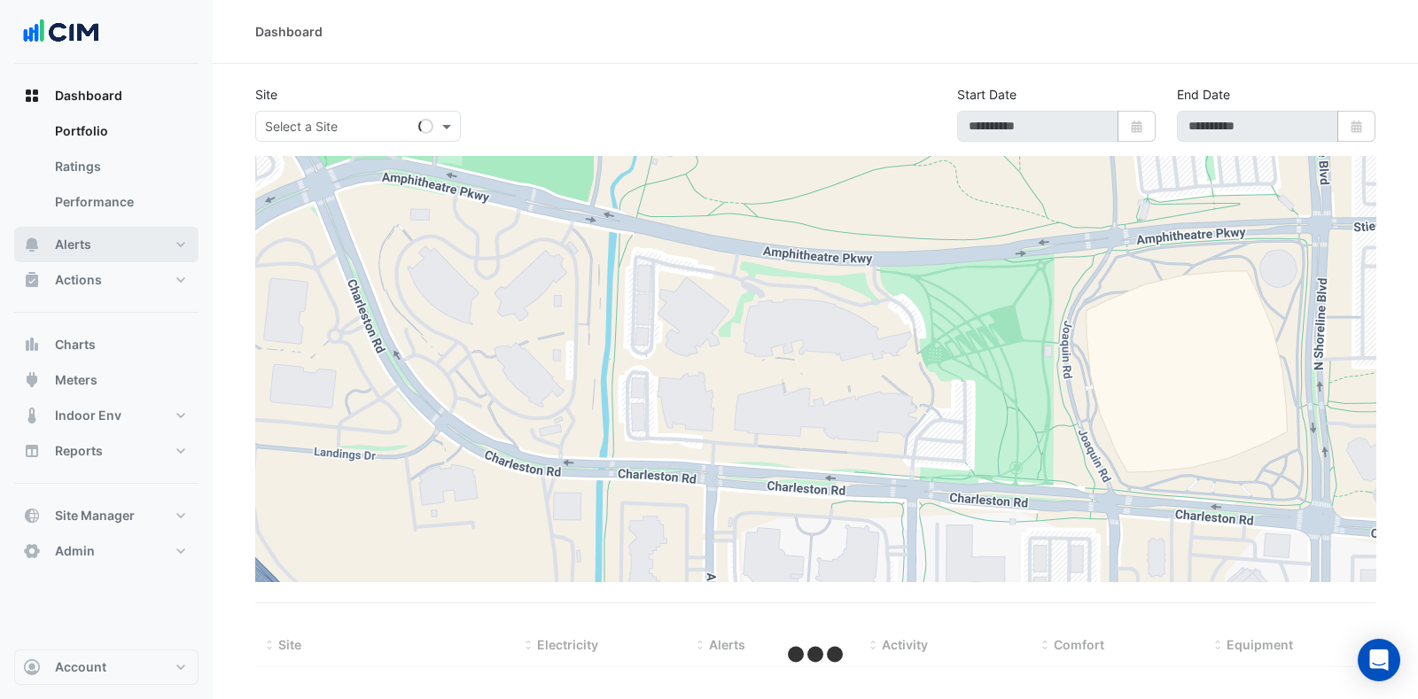
click at [137, 250] on button "Alerts" at bounding box center [106, 244] width 184 height 35
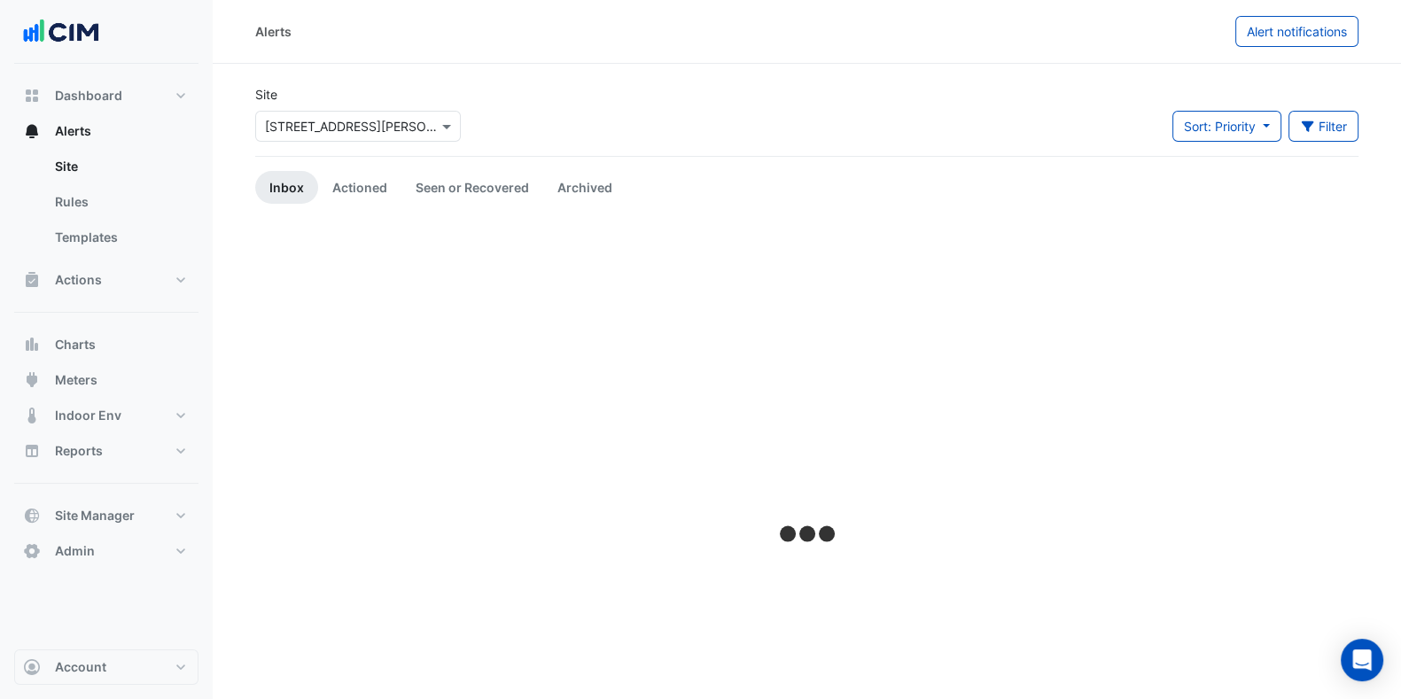
click at [100, 199] on link "Rules" at bounding box center [120, 201] width 158 height 35
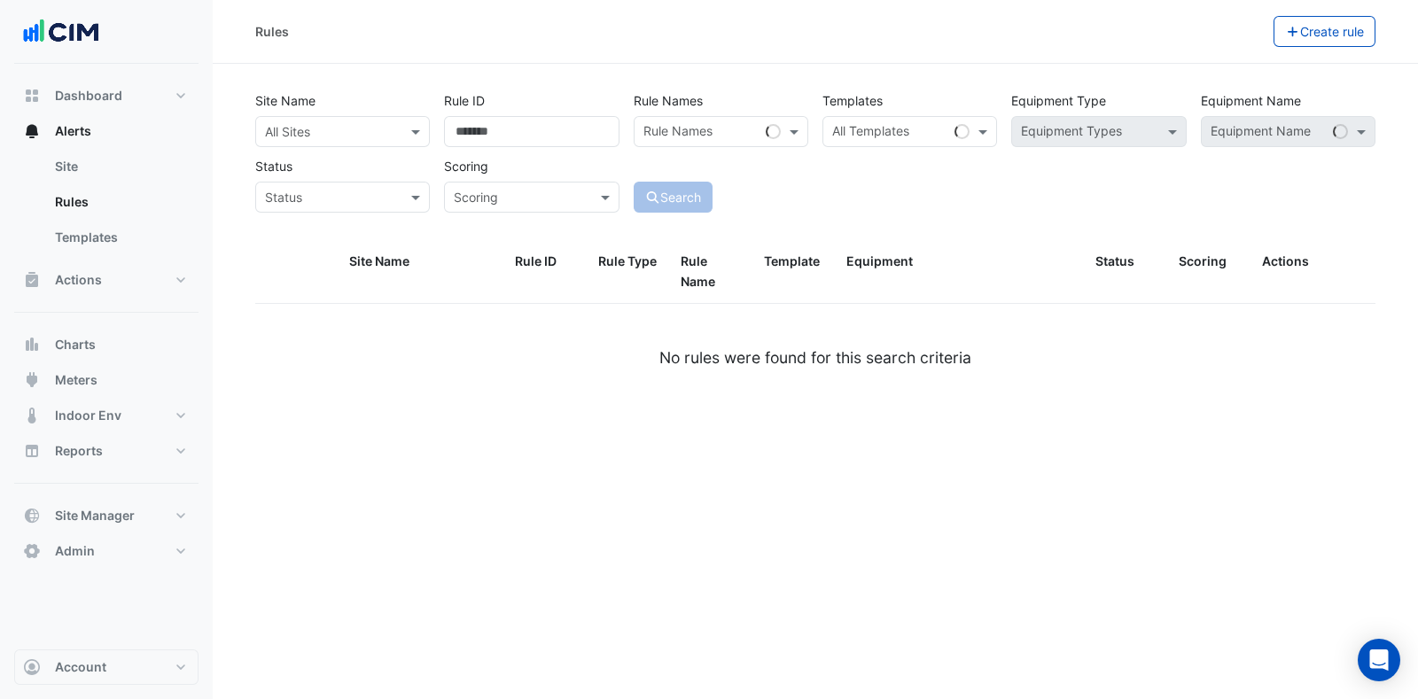
click at [314, 119] on div "All Sites" at bounding box center [342, 131] width 175 height 31
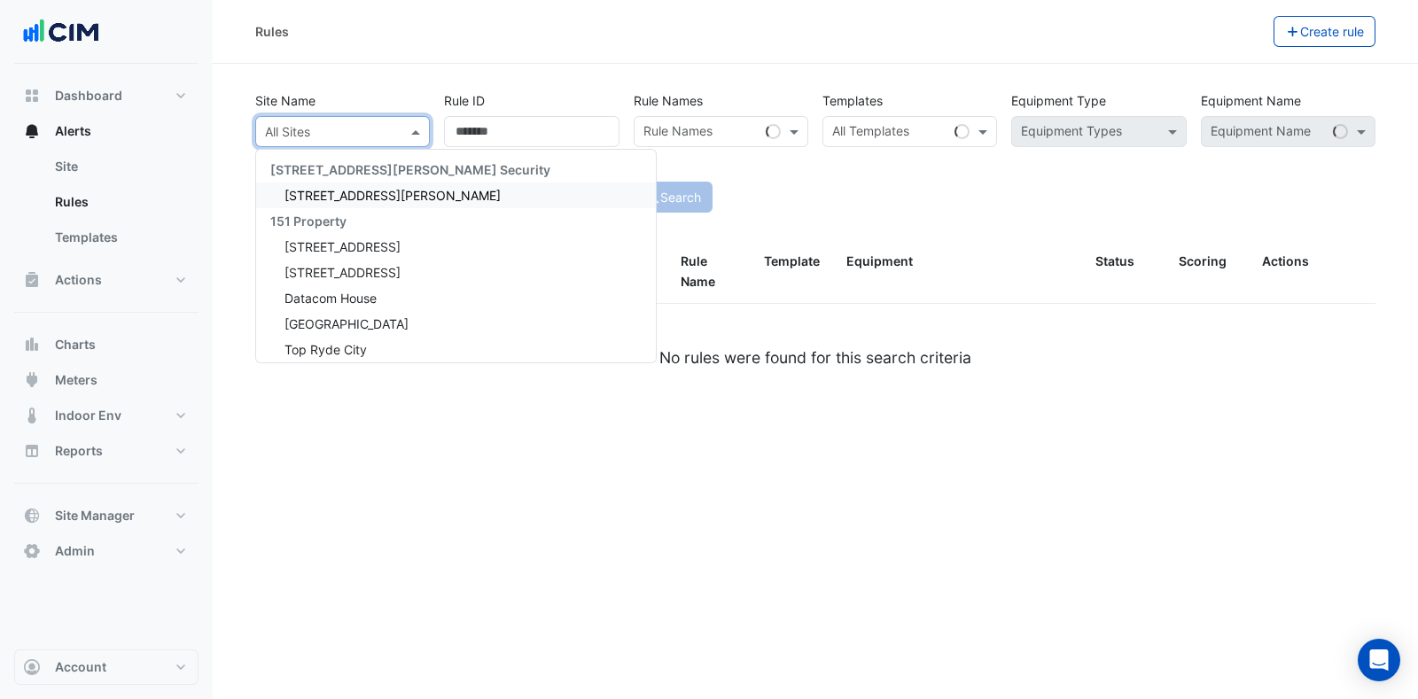
click at [97, 129] on button "Alerts" at bounding box center [106, 130] width 184 height 35
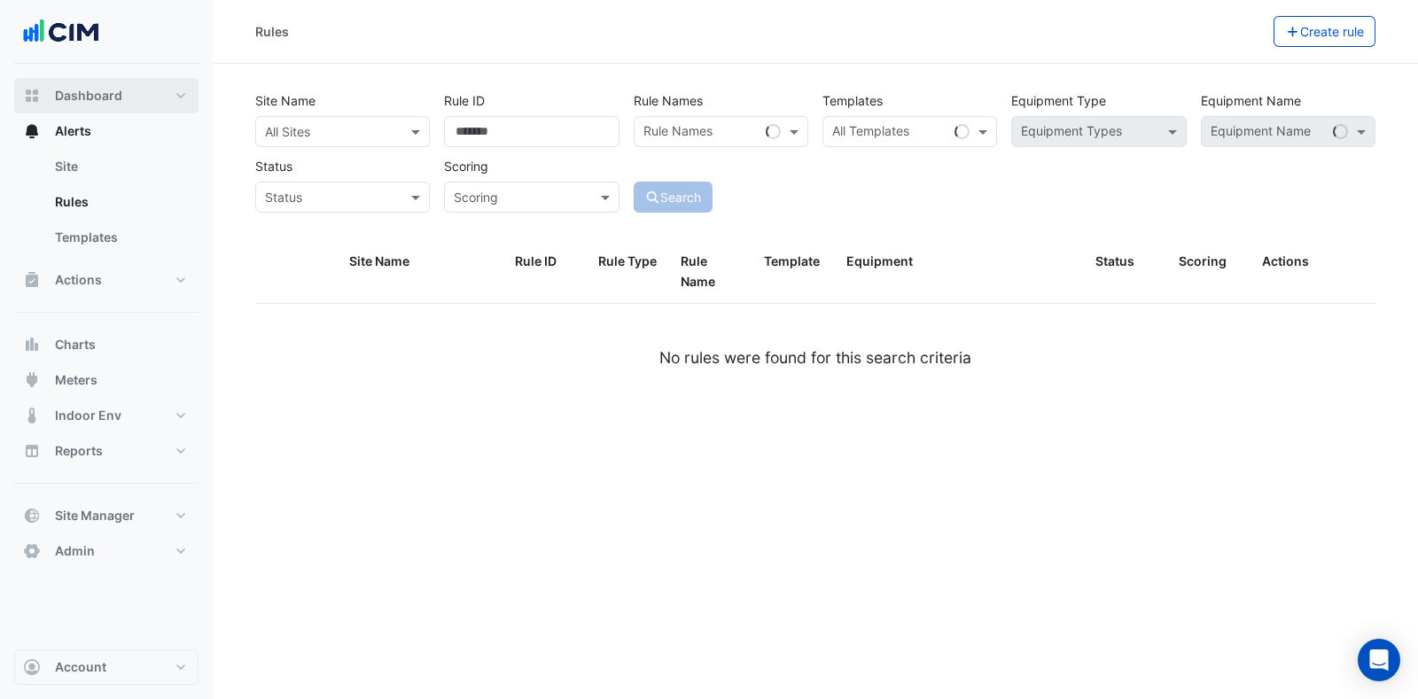
click at [108, 105] on button "Dashboard" at bounding box center [106, 95] width 184 height 35
select select "***"
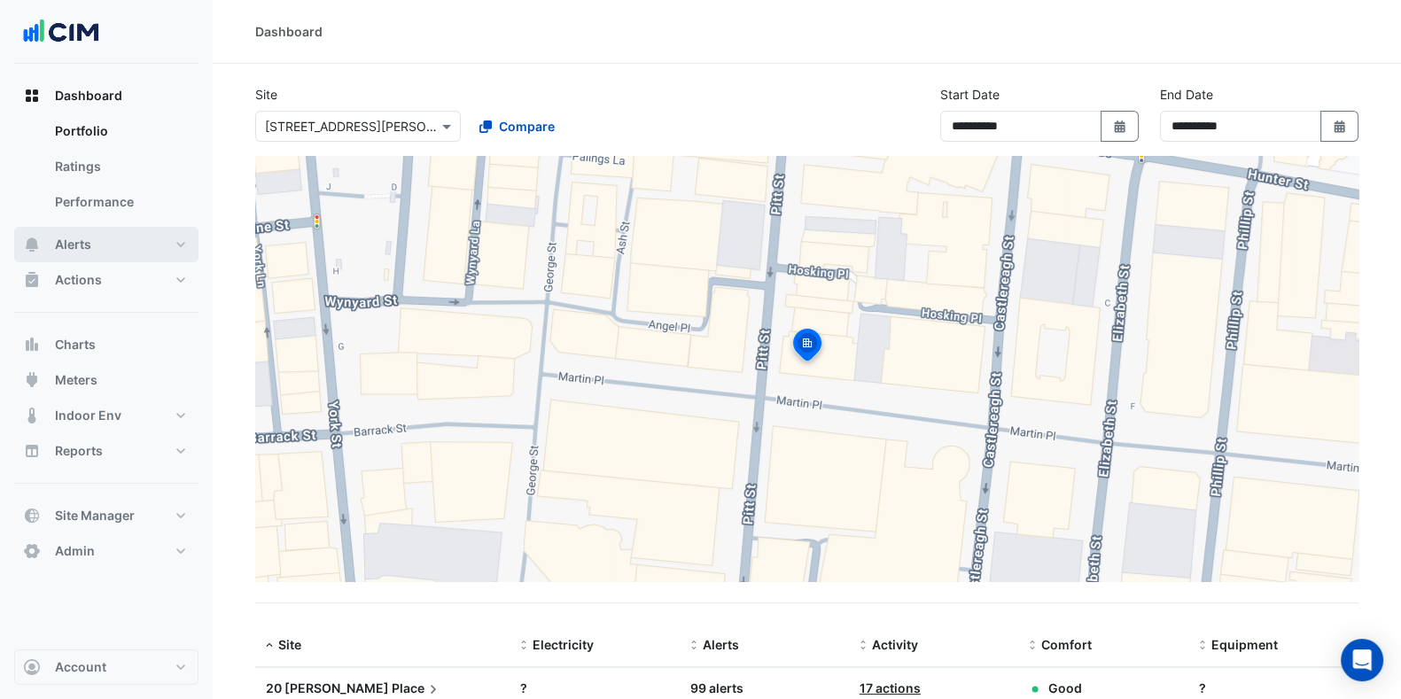
click at [75, 244] on span "Alerts" at bounding box center [73, 245] width 36 height 18
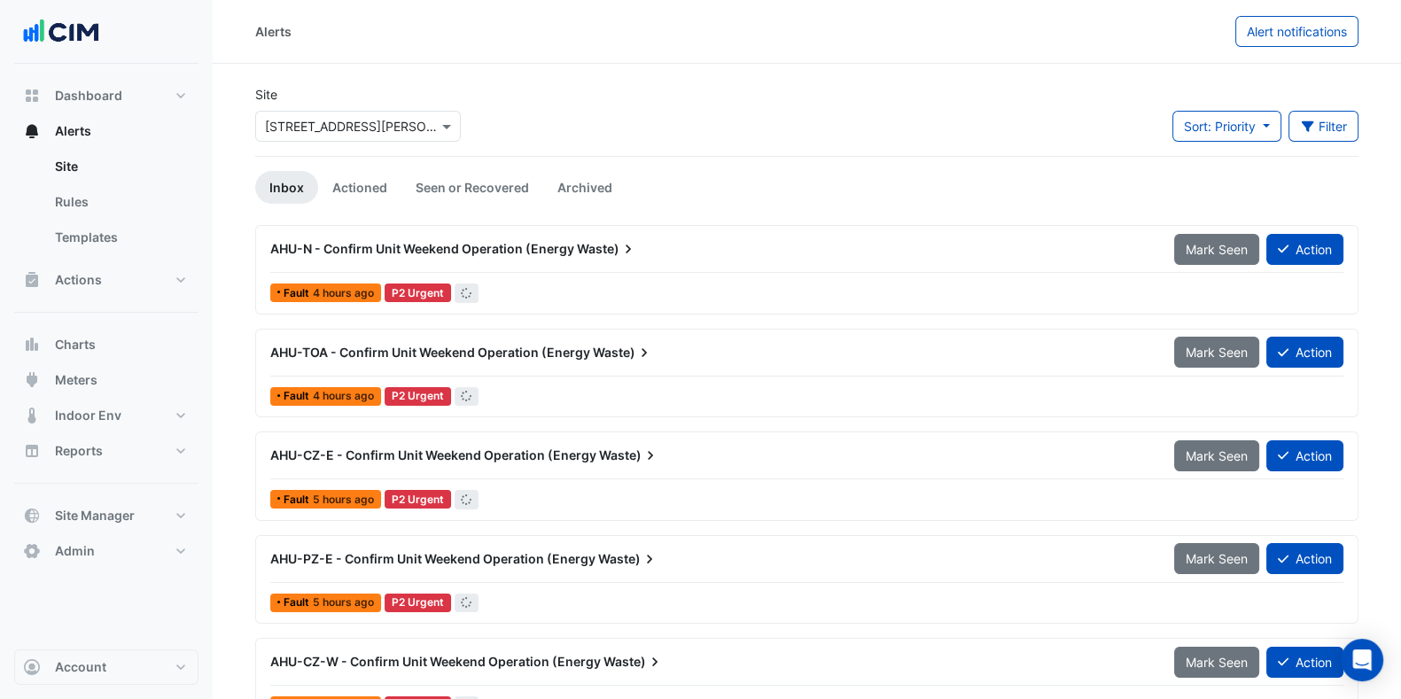
click at [301, 137] on div "Select a Site × 20 Martin Place" at bounding box center [358, 126] width 206 height 31
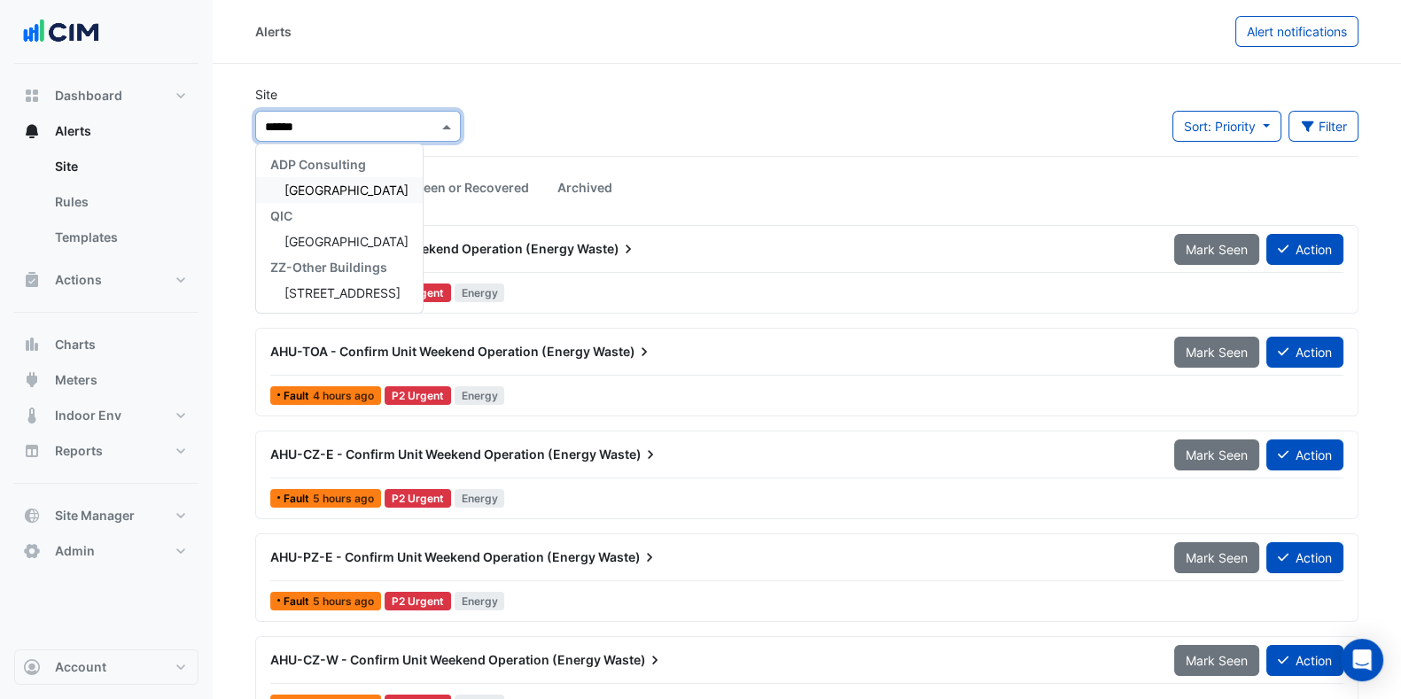
type input "*******"
click at [307, 194] on span "[GEOGRAPHIC_DATA]" at bounding box center [346, 190] width 124 height 15
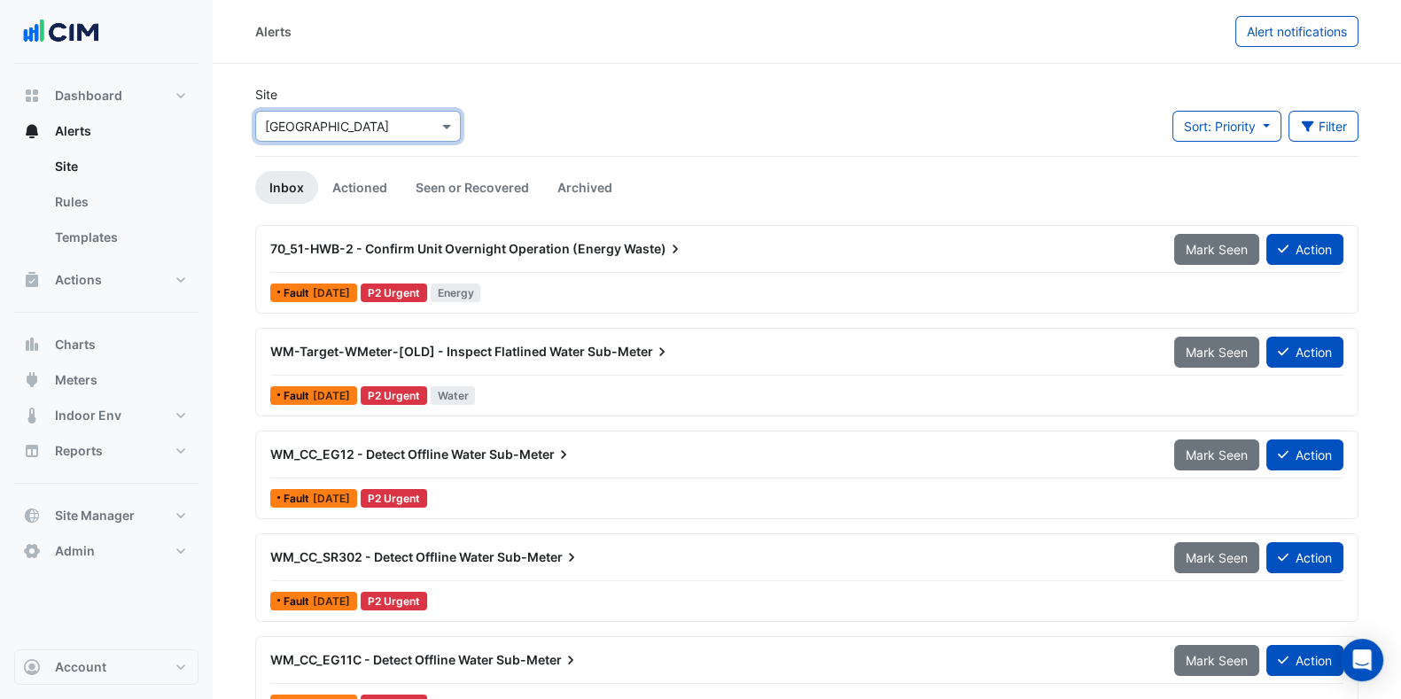
scroll to position [174, 0]
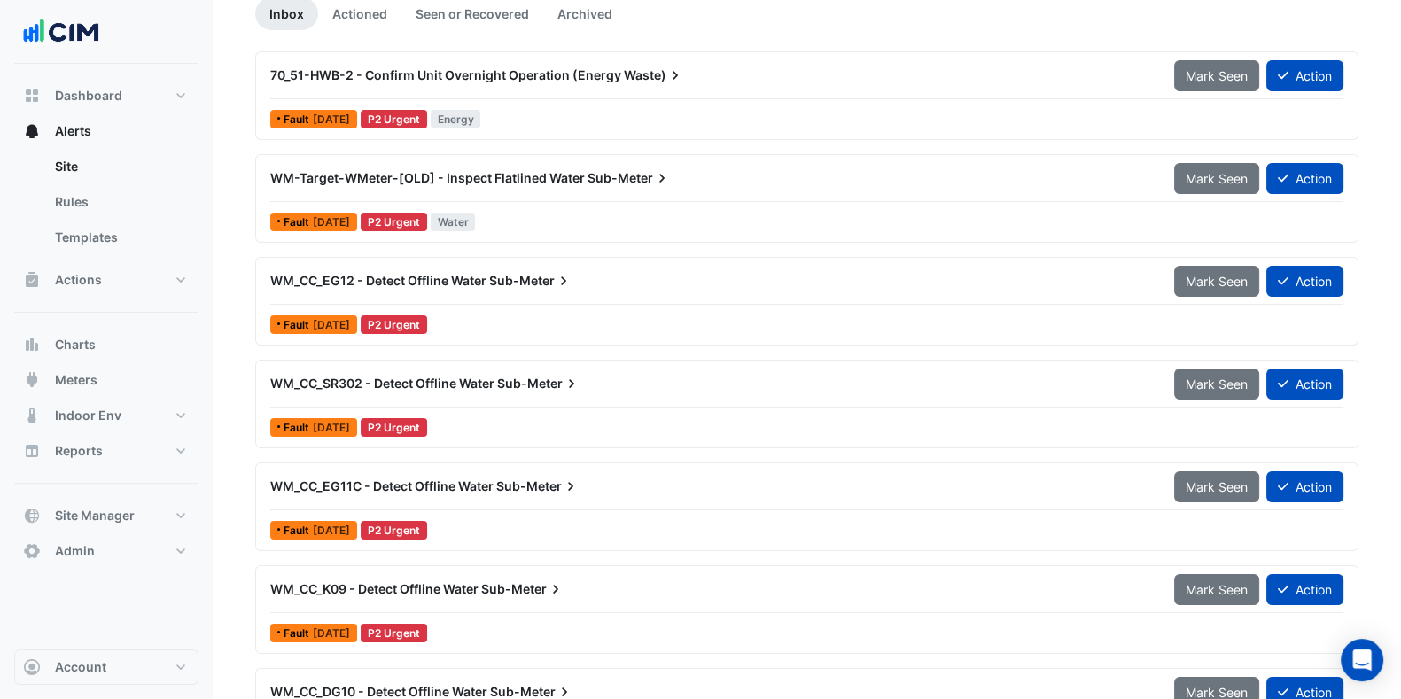
click at [522, 286] on span "Sub-Meter" at bounding box center [530, 281] width 83 height 18
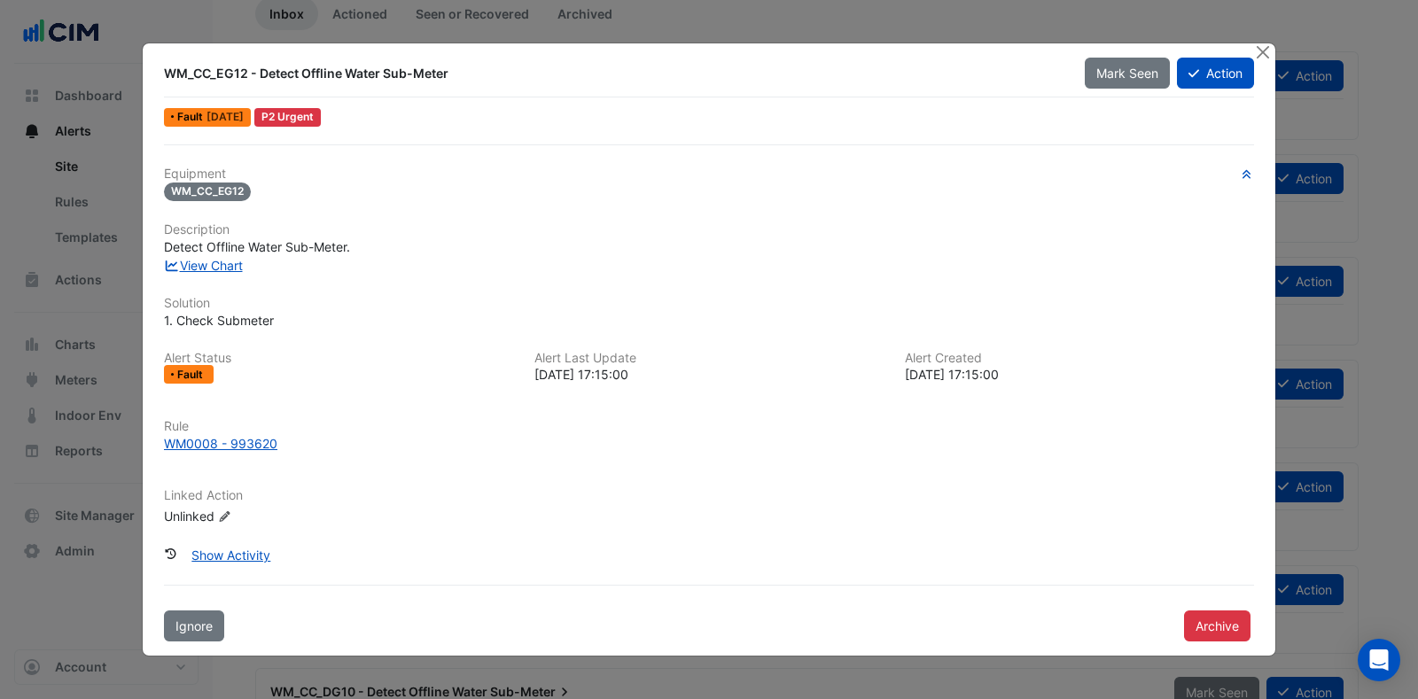
click at [226, 447] on div "WM0008 - 993620" at bounding box center [220, 443] width 113 height 19
click at [206, 269] on div "View Chart" at bounding box center [708, 265] width 1111 height 19
click at [206, 269] on link "View Chart" at bounding box center [203, 265] width 79 height 15
click at [1263, 51] on button "Close" at bounding box center [1262, 52] width 19 height 19
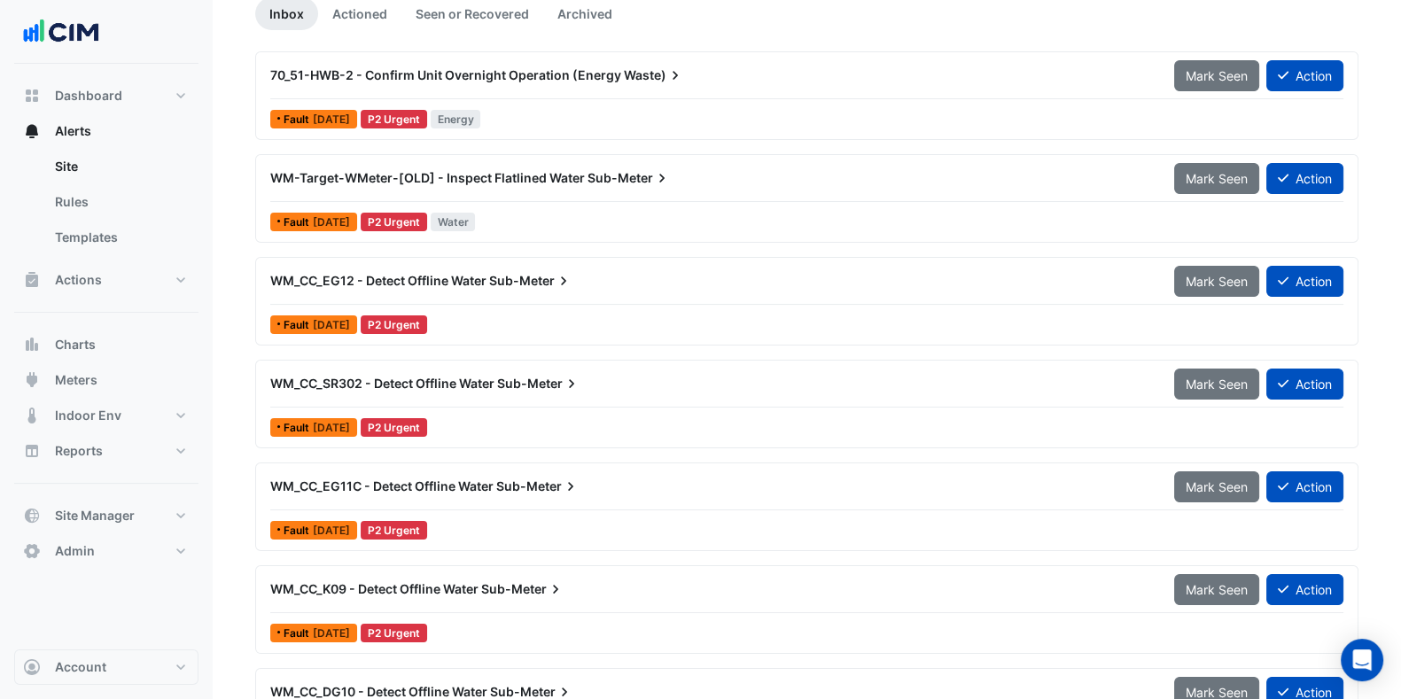
click at [488, 406] on div "WM_CC_SR302 - Detect Offline Water Sub-Meter Mark Seen Action Fault 4 days ago …" at bounding box center [806, 404] width 1087 height 73
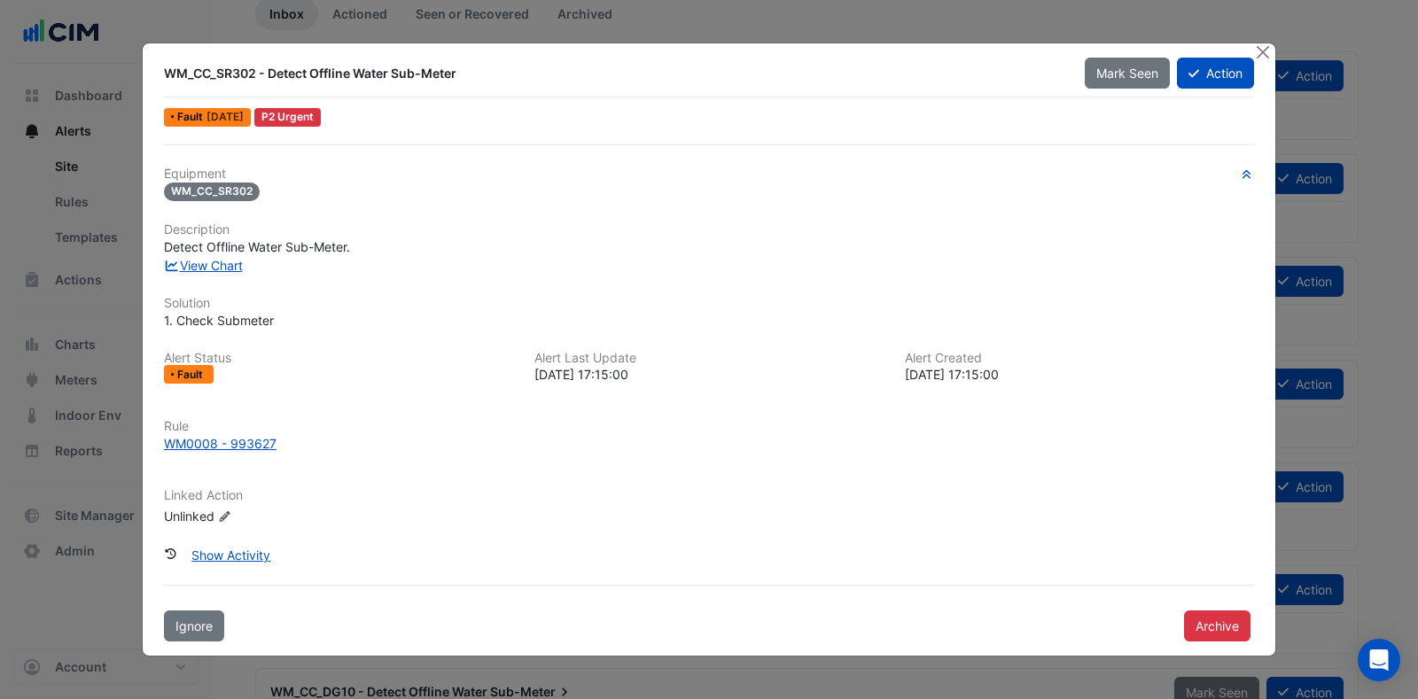
click at [181, 442] on div "WM0008 - 993627" at bounding box center [220, 443] width 113 height 19
click at [1269, 54] on button "Close" at bounding box center [1262, 52] width 19 height 19
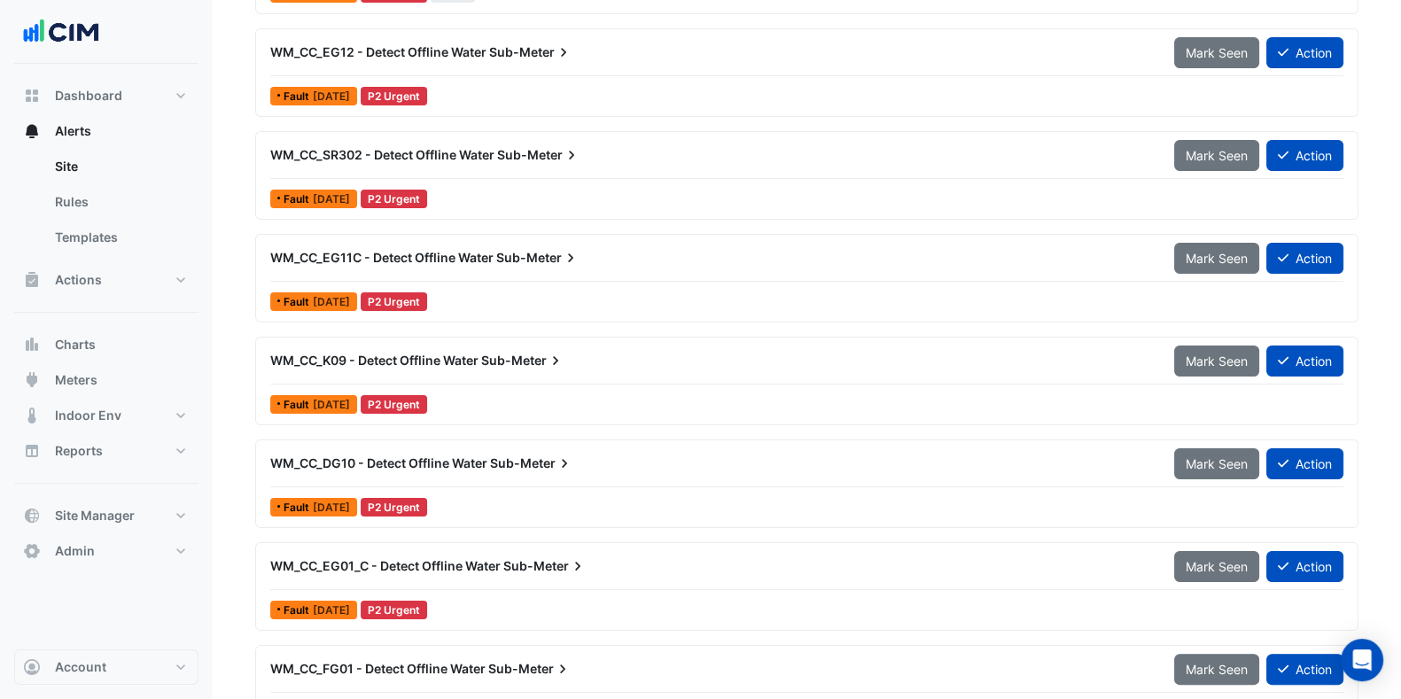
scroll to position [404, 0]
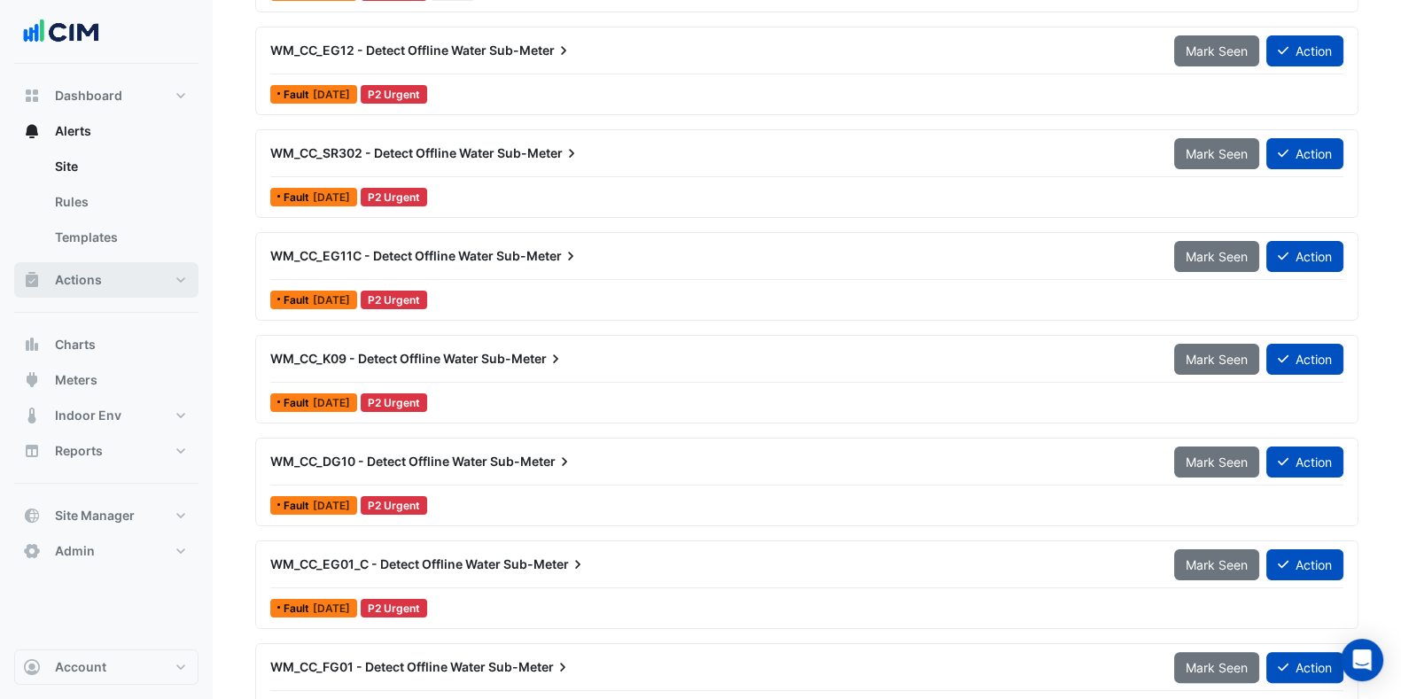
click at [135, 278] on button "Actions" at bounding box center [106, 279] width 184 height 35
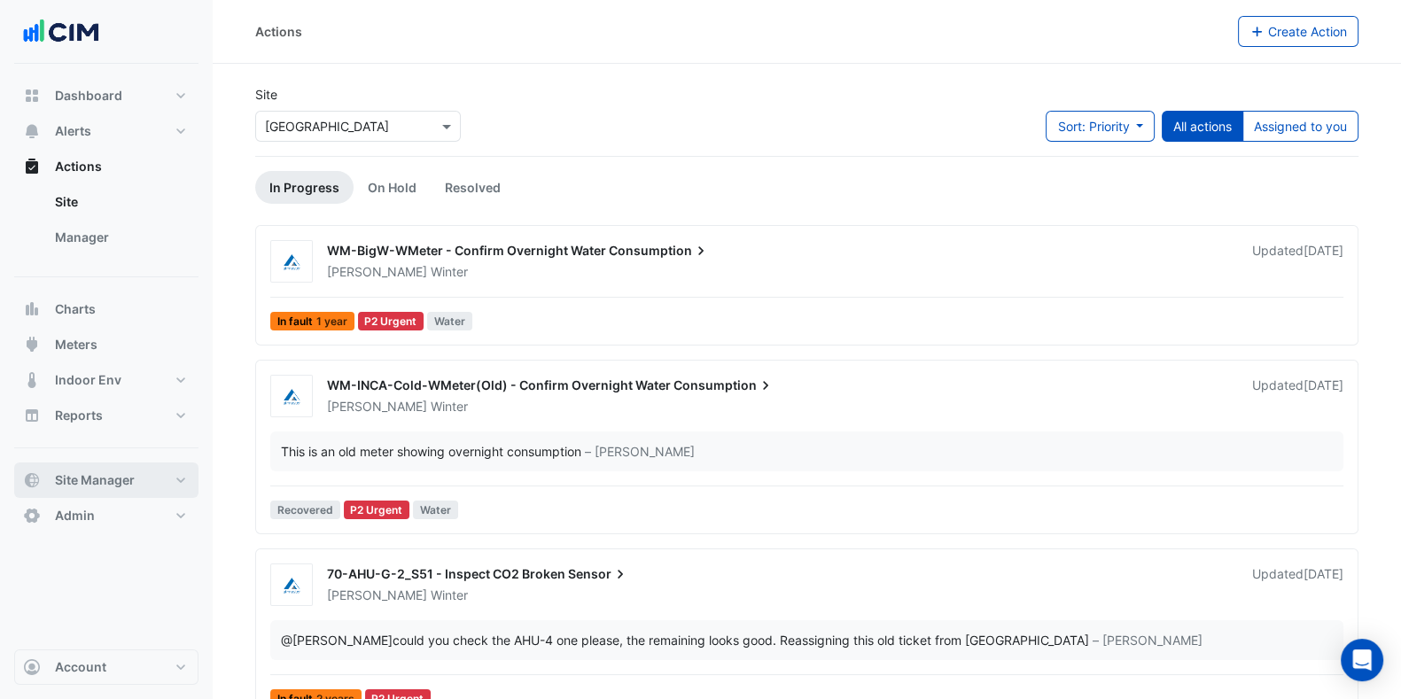
click at [181, 485] on button "Site Manager" at bounding box center [106, 480] width 184 height 35
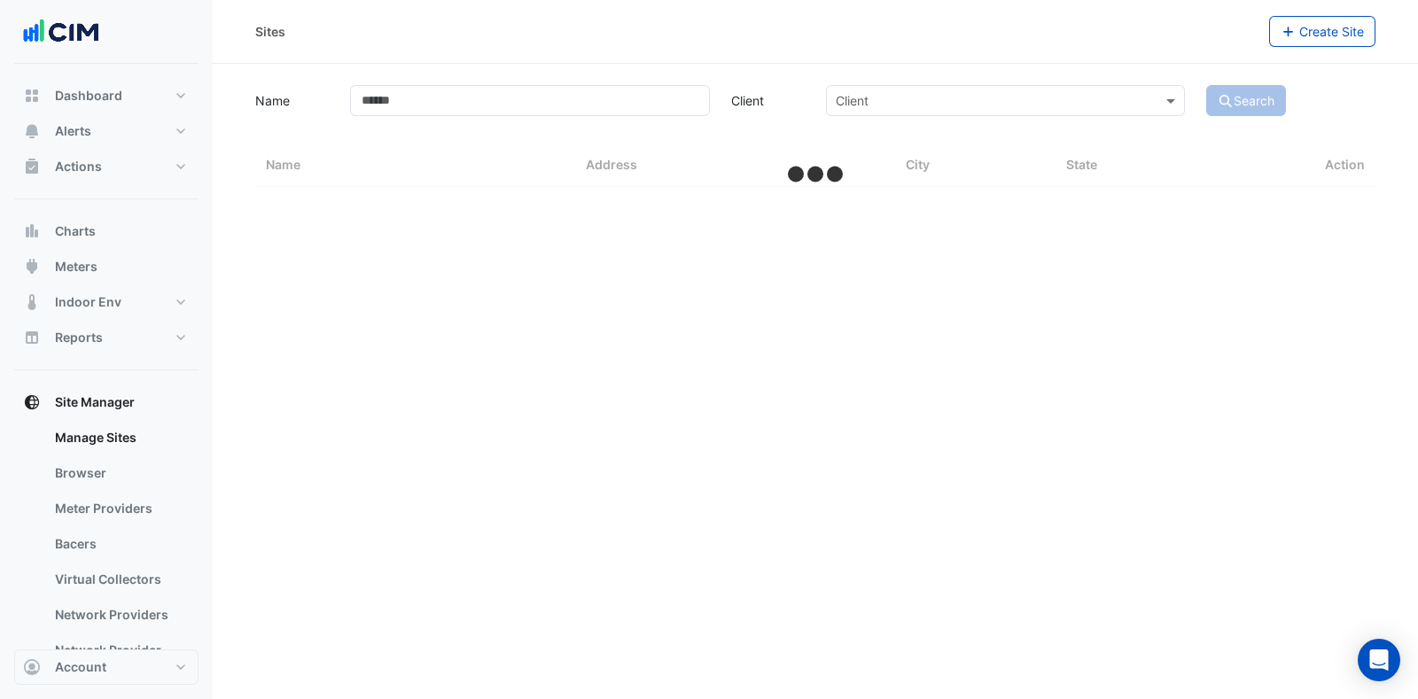
select select "***"
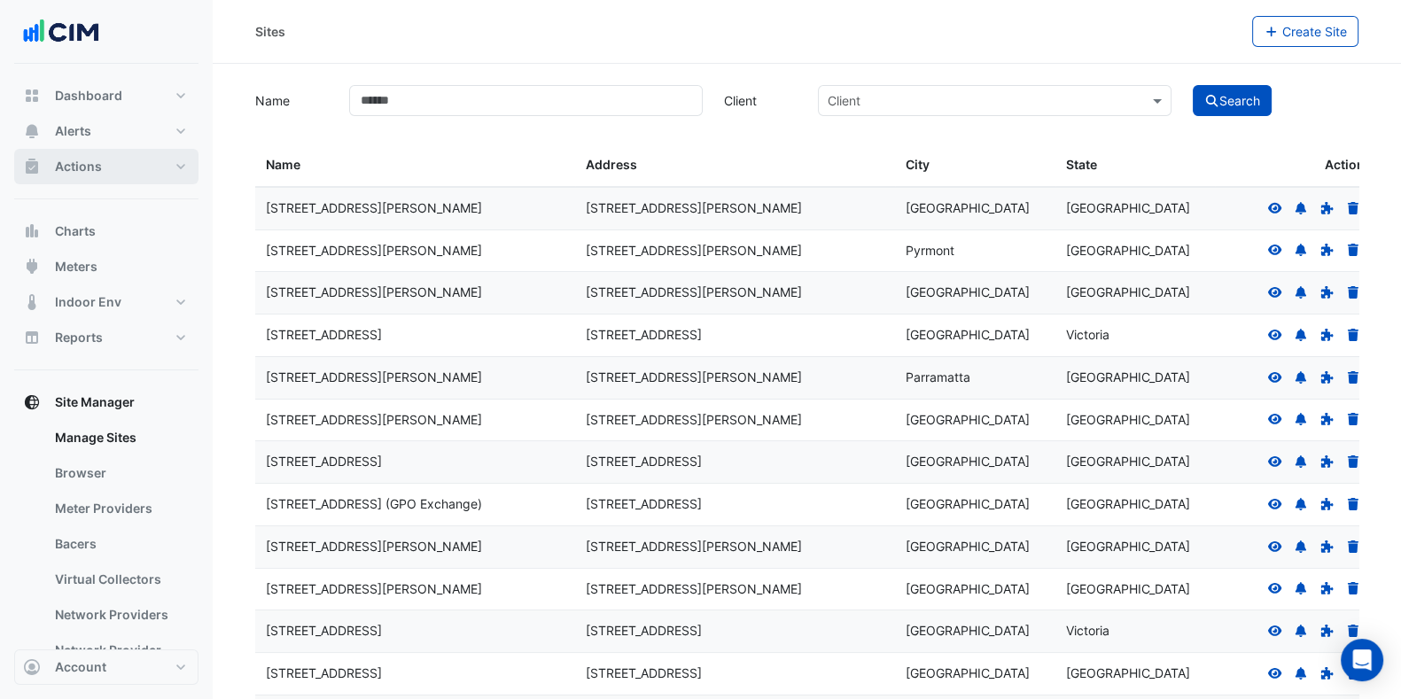
click at [87, 164] on span "Actions" at bounding box center [78, 167] width 47 height 18
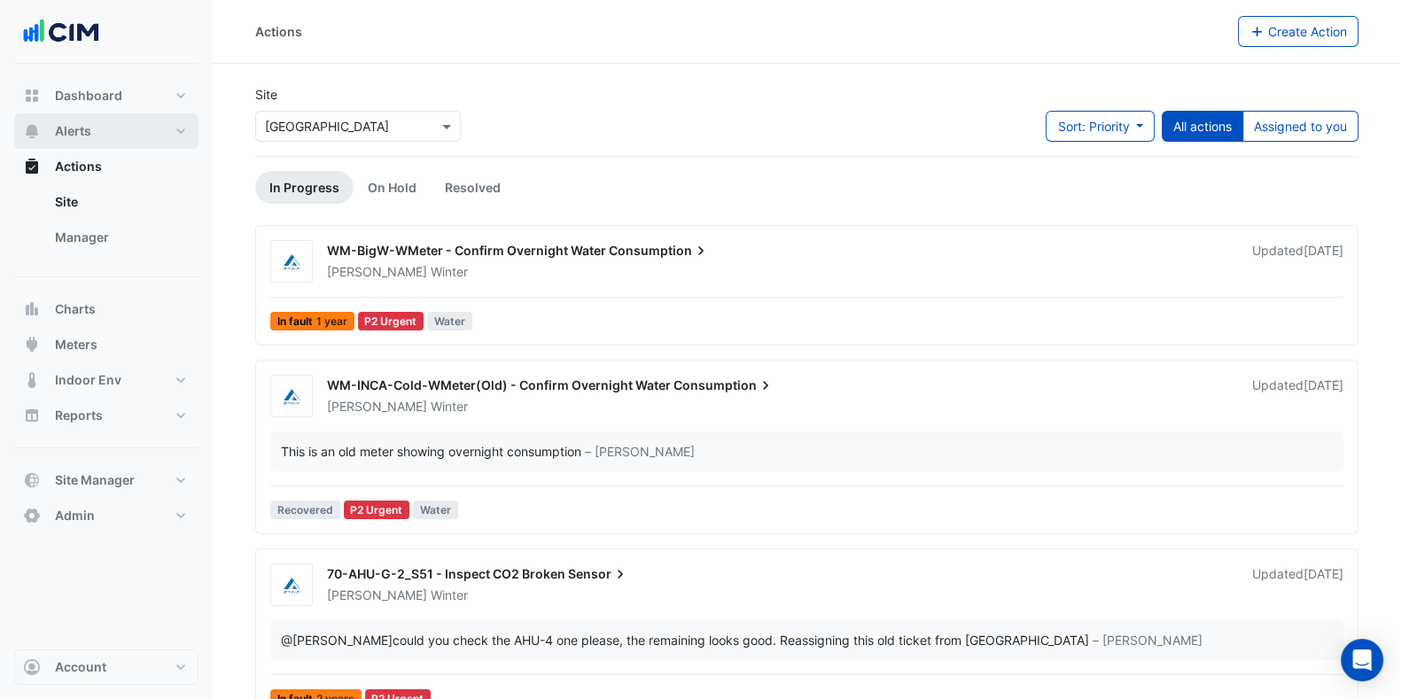
click at [102, 136] on button "Alerts" at bounding box center [106, 130] width 184 height 35
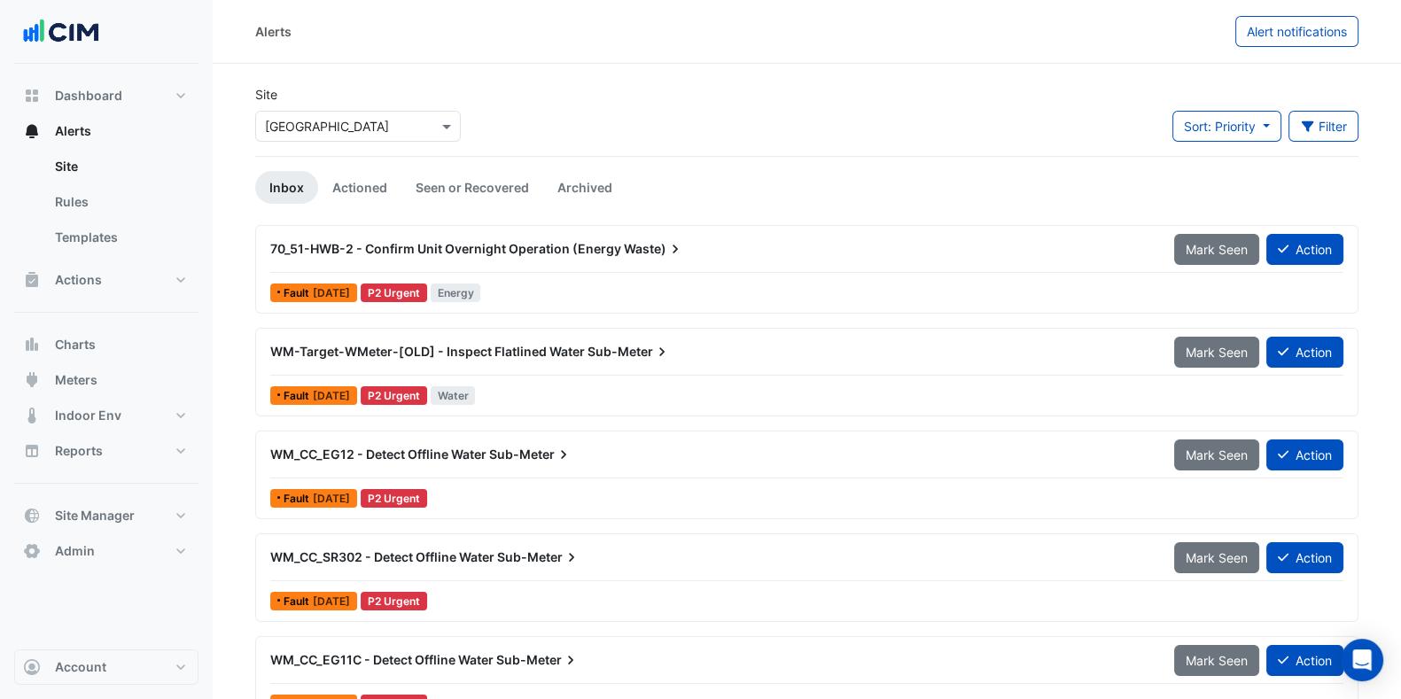
click at [95, 231] on link "Templates" at bounding box center [120, 237] width 158 height 35
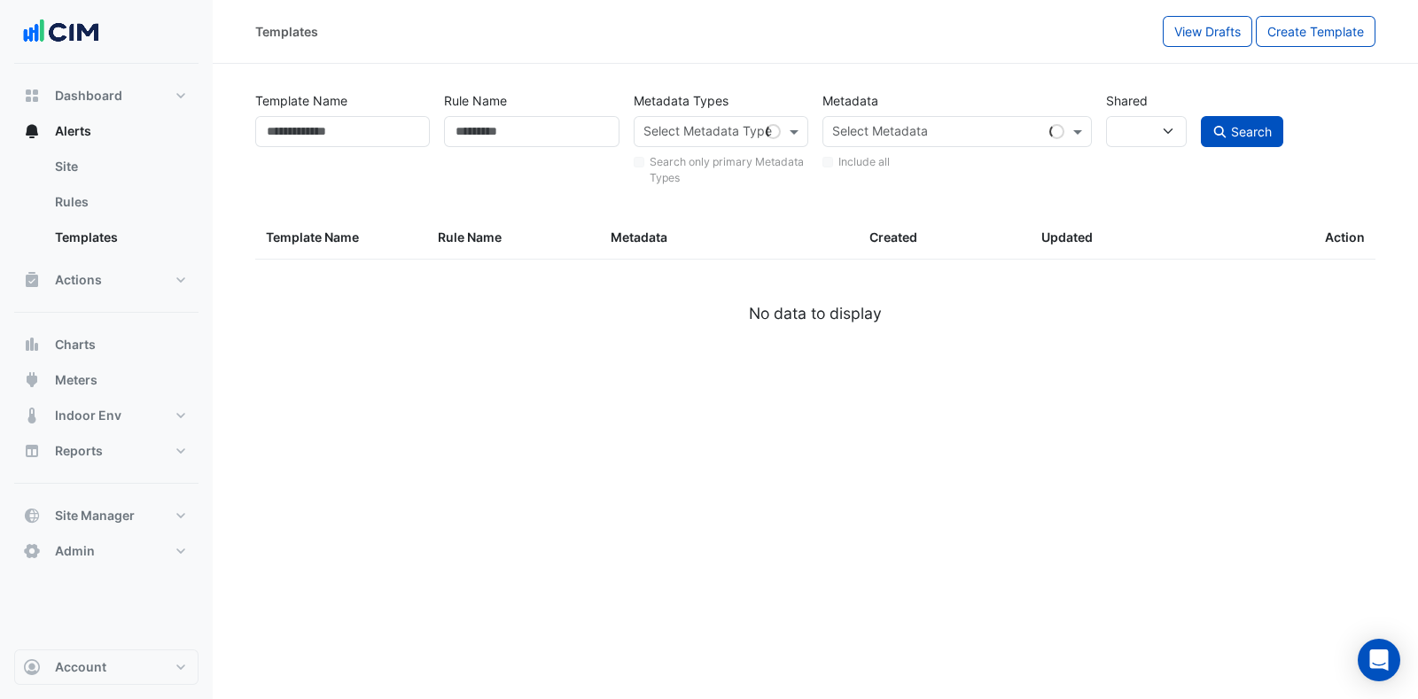
select select
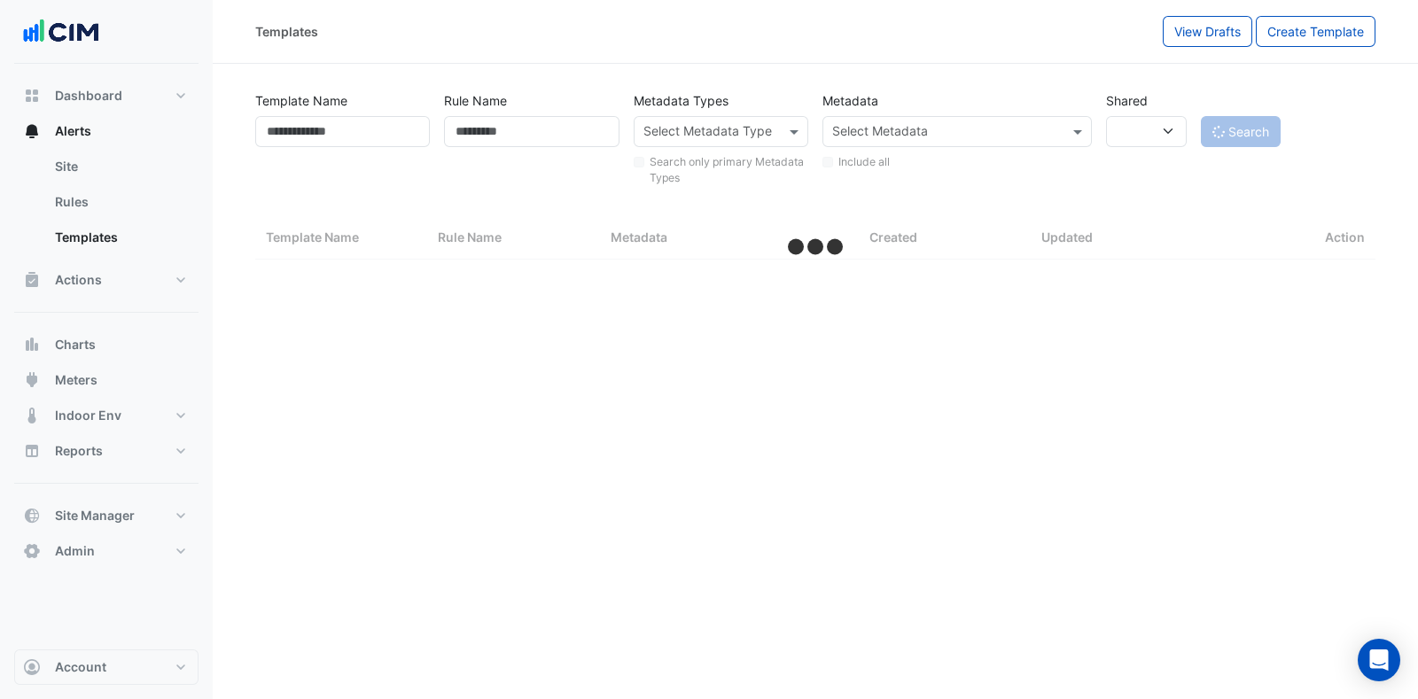
click at [106, 122] on button "Alerts" at bounding box center [106, 130] width 184 height 35
click at [90, 168] on link "Site" at bounding box center [120, 166] width 158 height 35
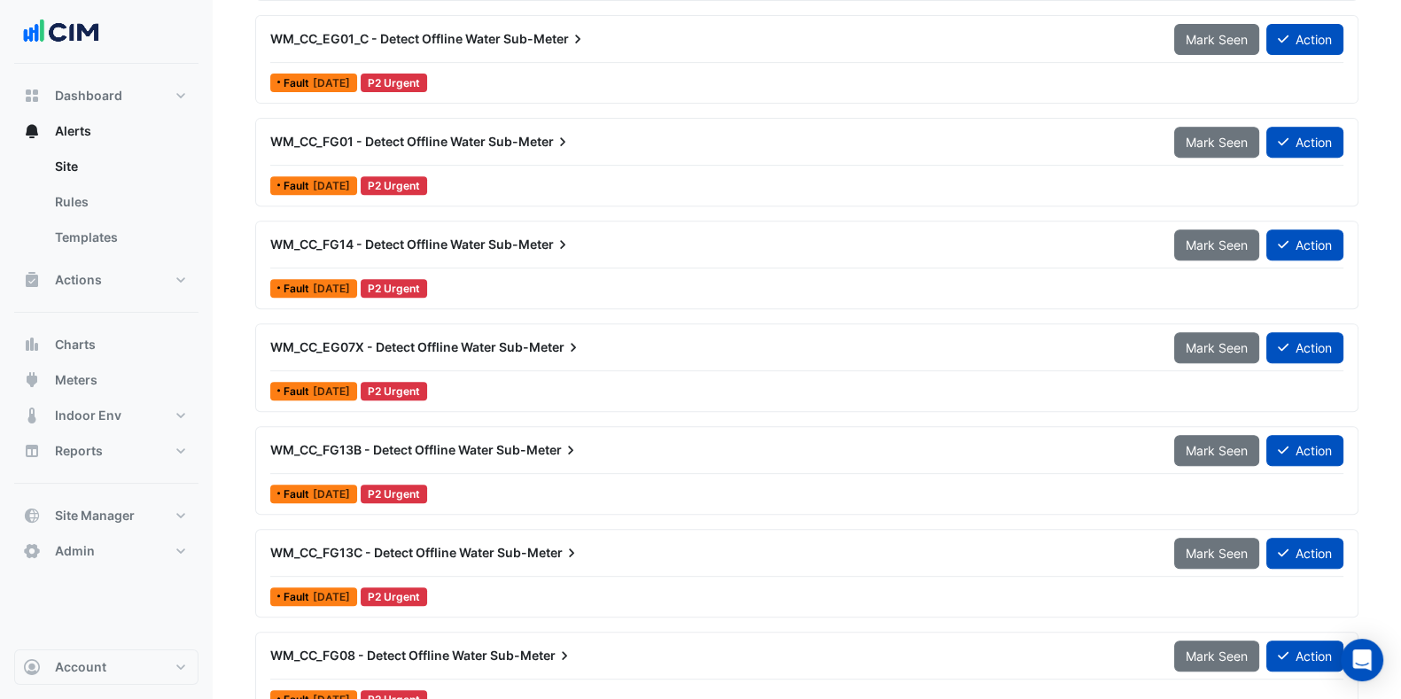
scroll to position [930, 0]
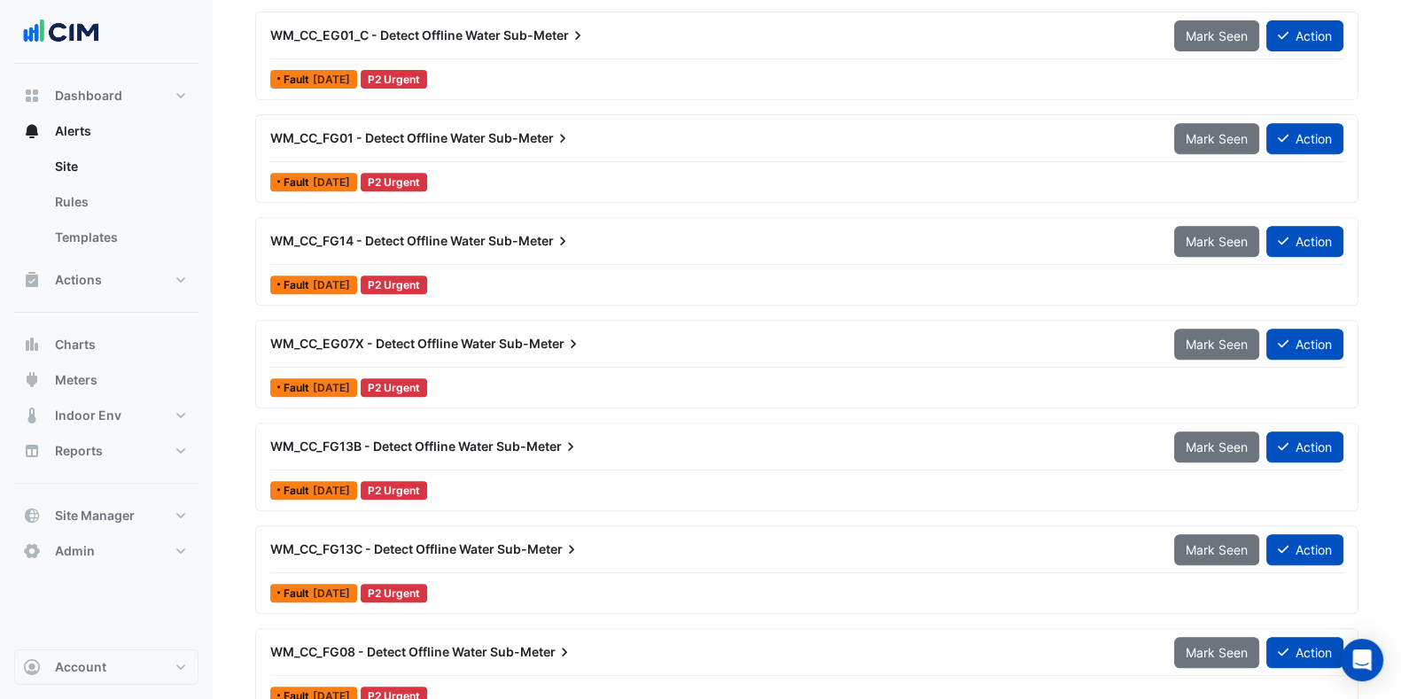
click at [467, 342] on span "WM_CC_EG07X - Detect Offline Water" at bounding box center [383, 343] width 226 height 15
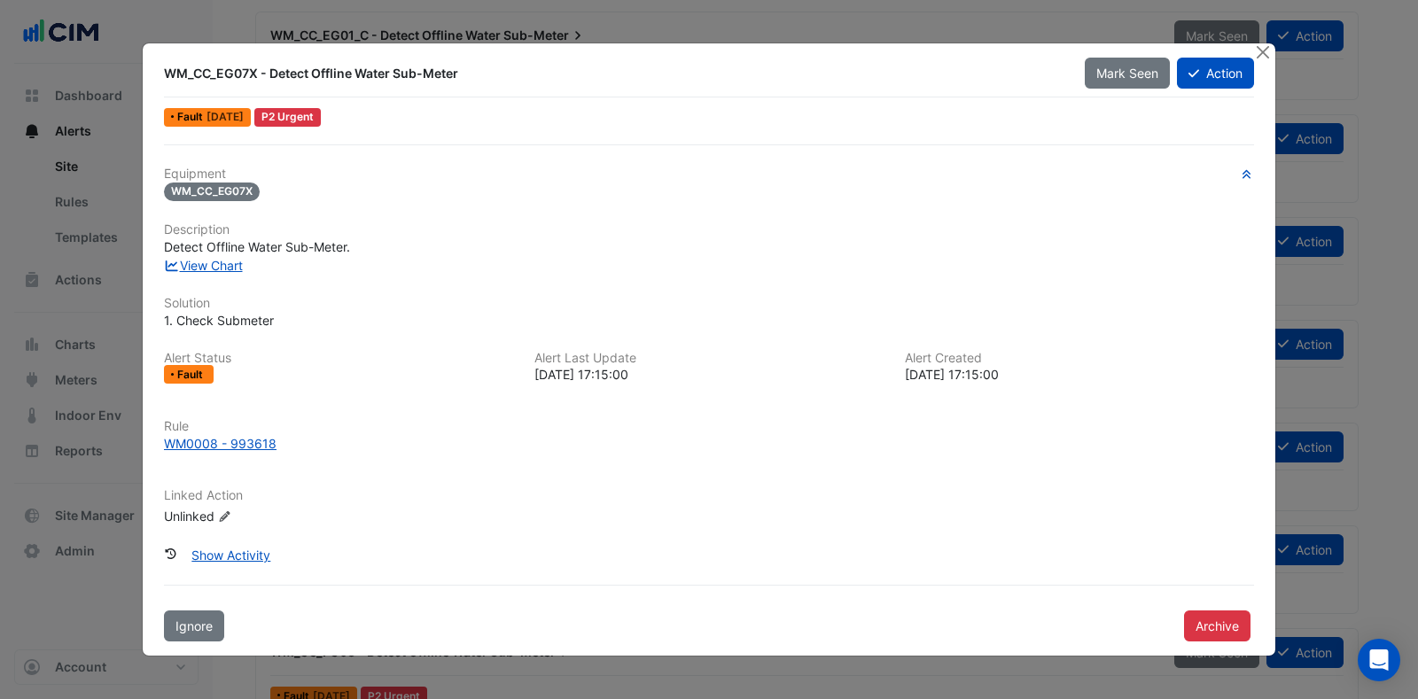
click at [207, 270] on link "View Chart" at bounding box center [203, 265] width 79 height 15
click at [1264, 48] on button "Close" at bounding box center [1262, 52] width 19 height 19
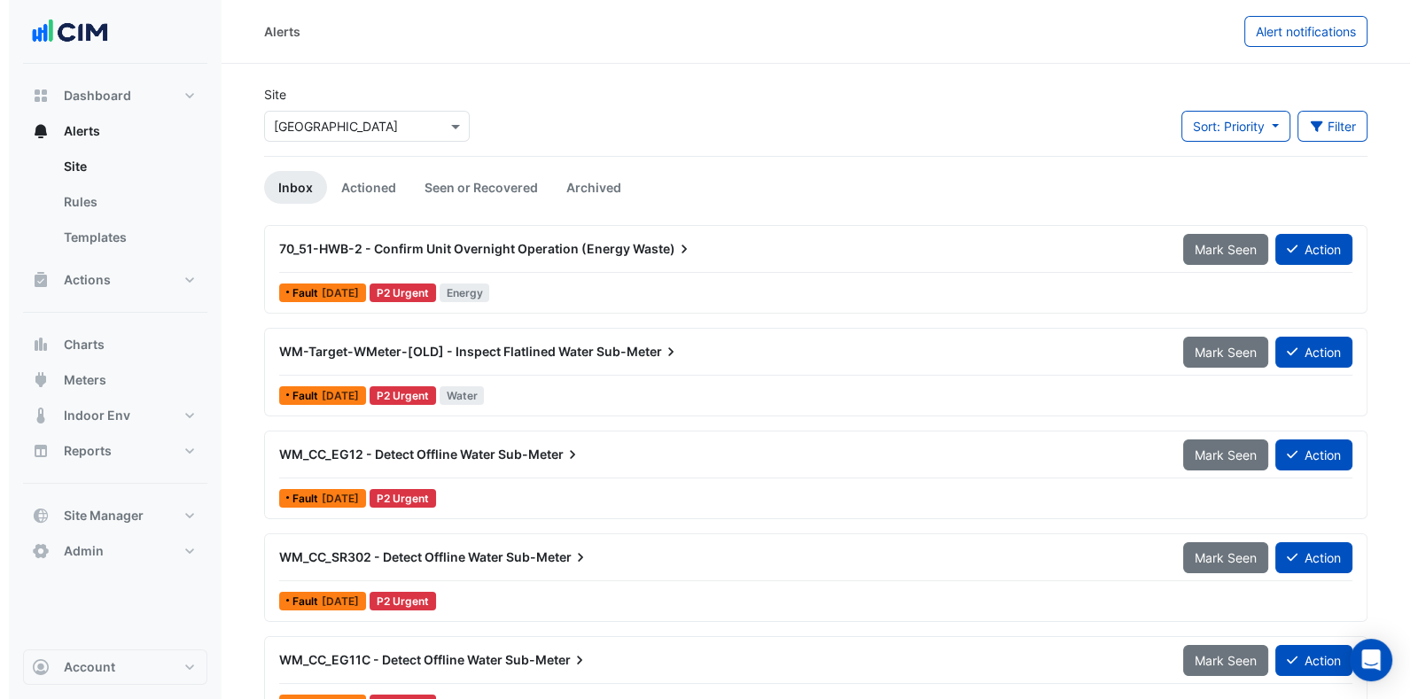
scroll to position [181, 0]
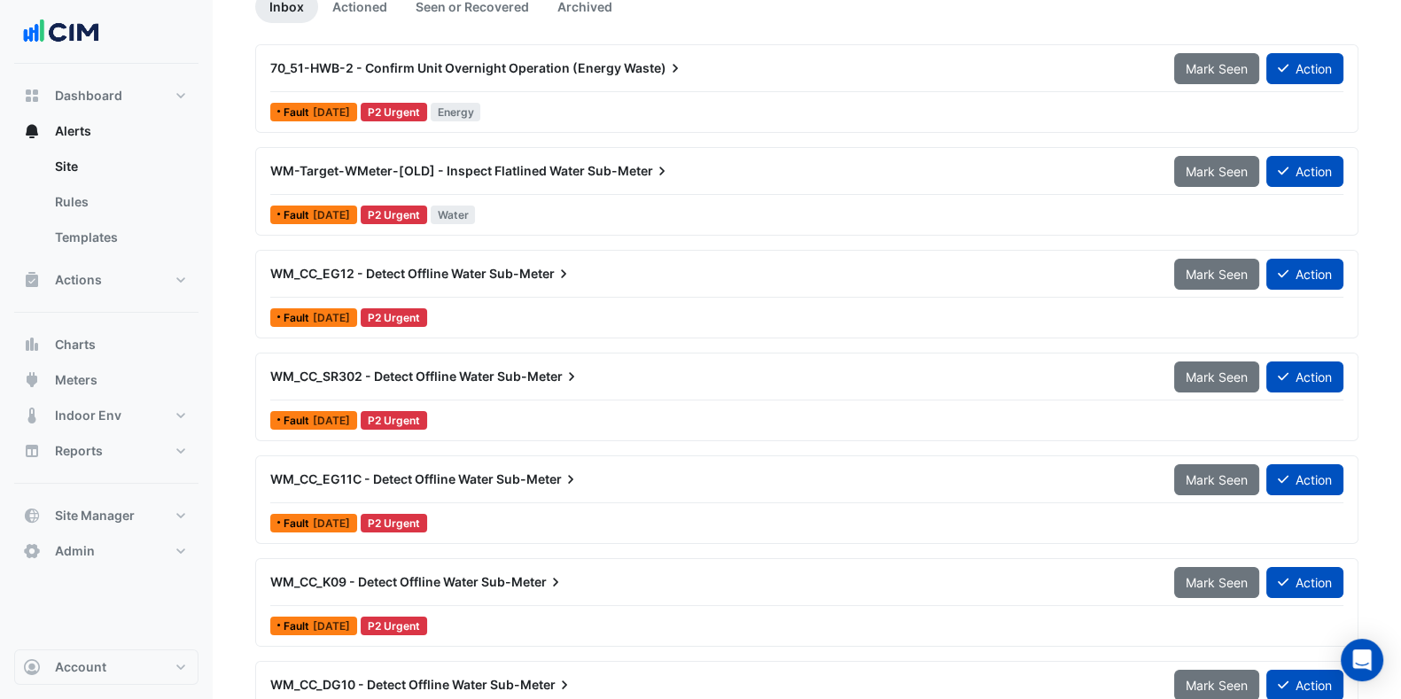
click at [506, 261] on div "WM_CC_EG12 - Detect Offline Water Sub-Meter" at bounding box center [712, 274] width 904 height 32
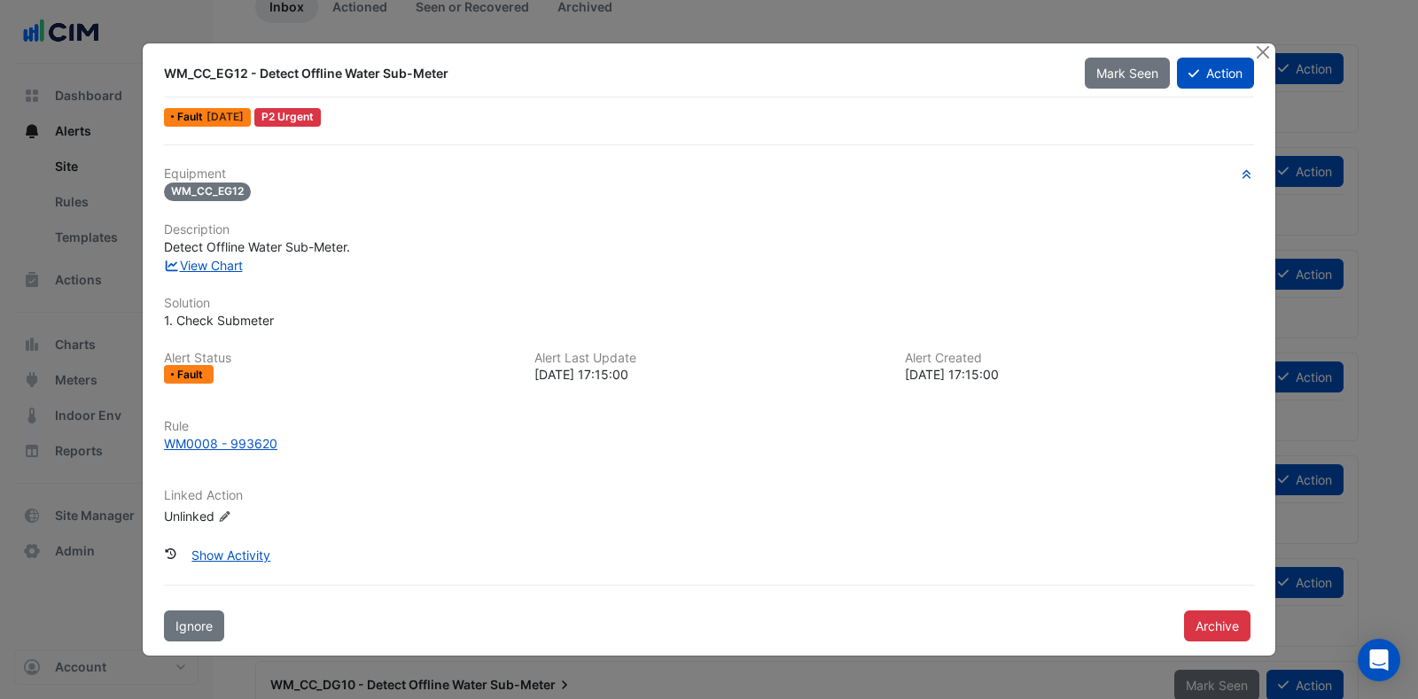
click at [1199, 623] on button "Archive" at bounding box center [1217, 626] width 66 height 31
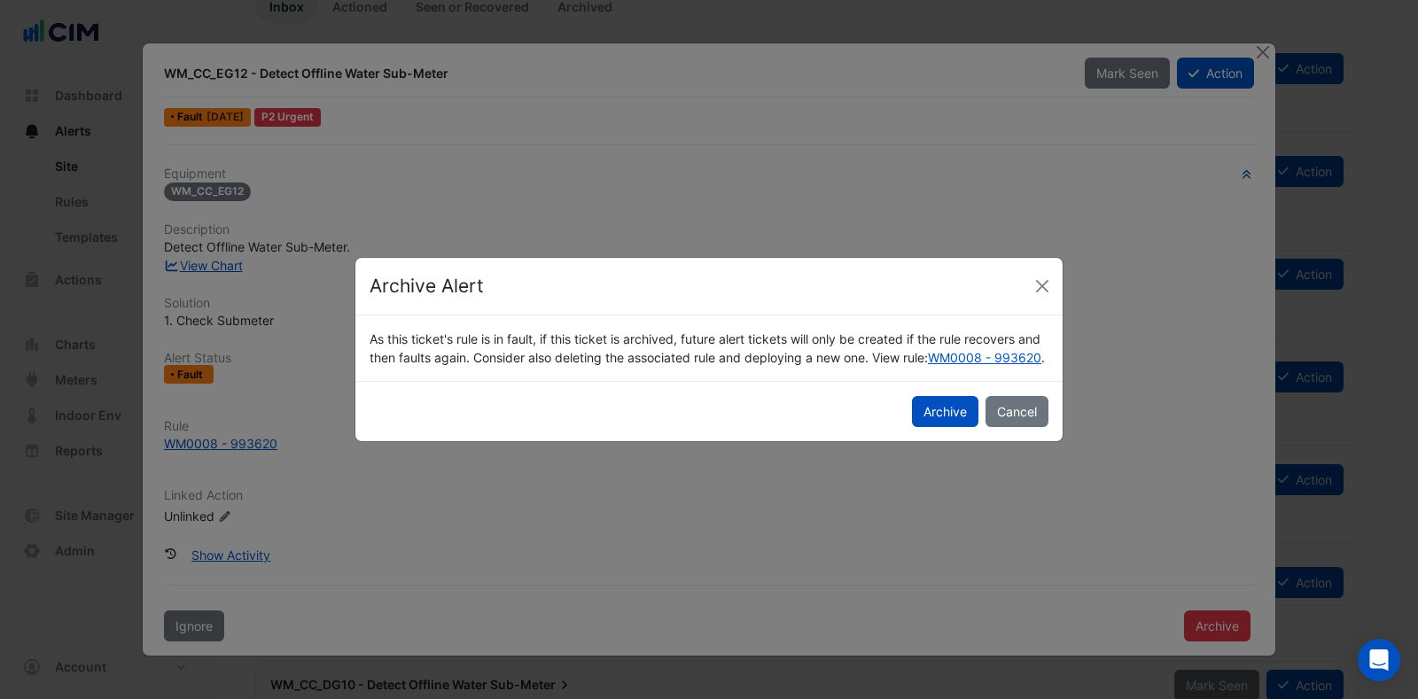
click at [945, 427] on button "Archive" at bounding box center [945, 411] width 66 height 31
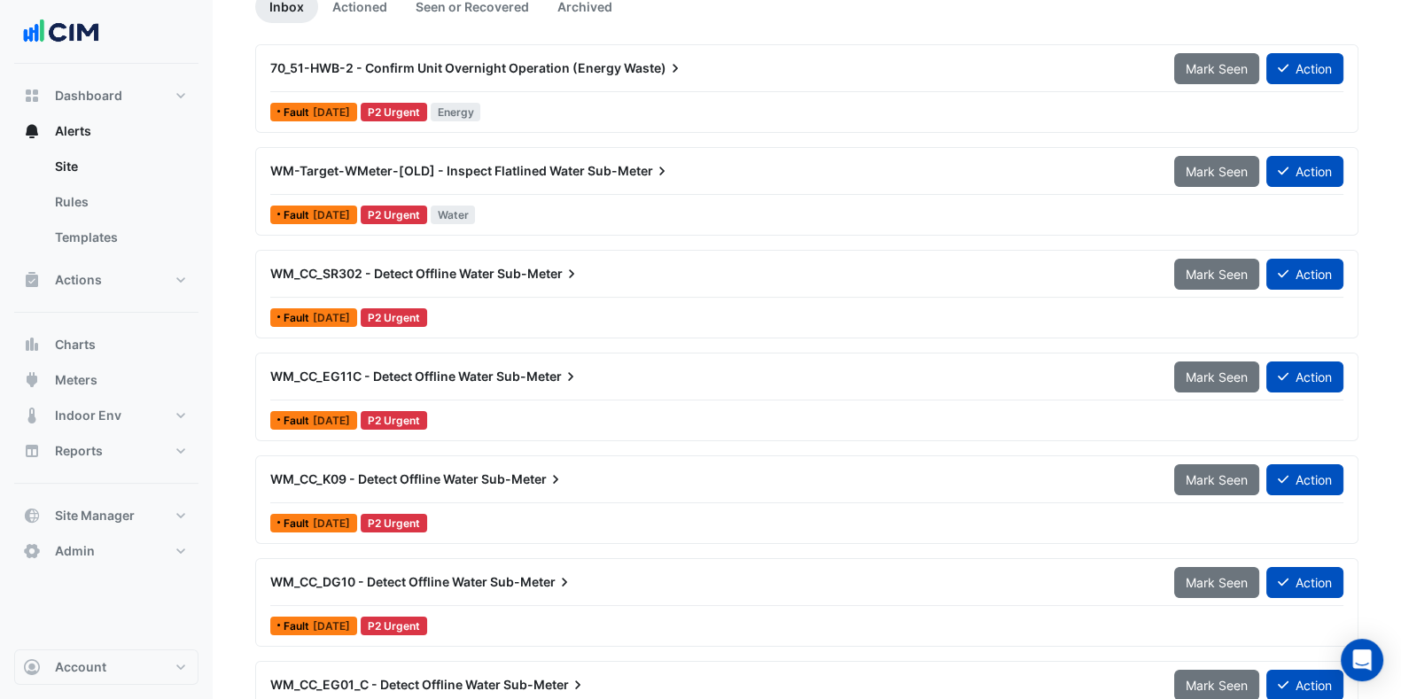
click at [512, 270] on span "Sub-Meter" at bounding box center [538, 274] width 83 height 18
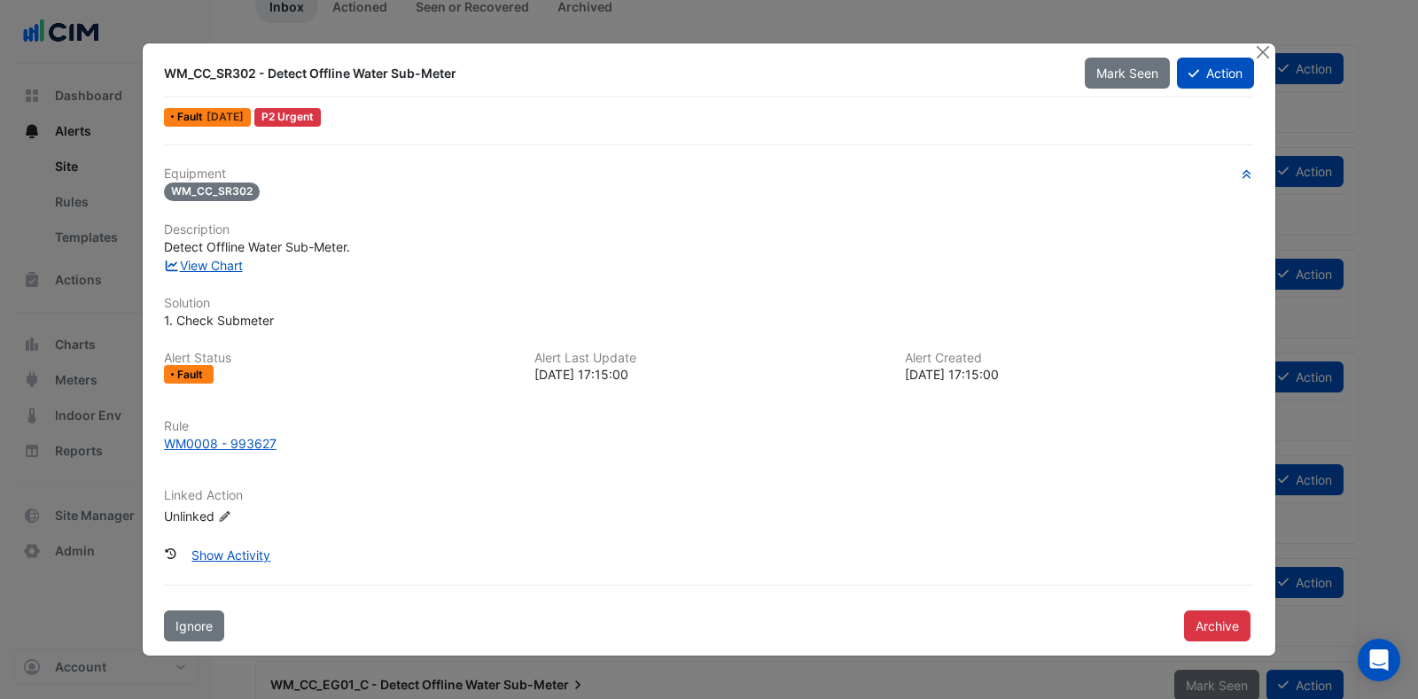
click at [1211, 630] on button "Archive" at bounding box center [1217, 626] width 66 height 31
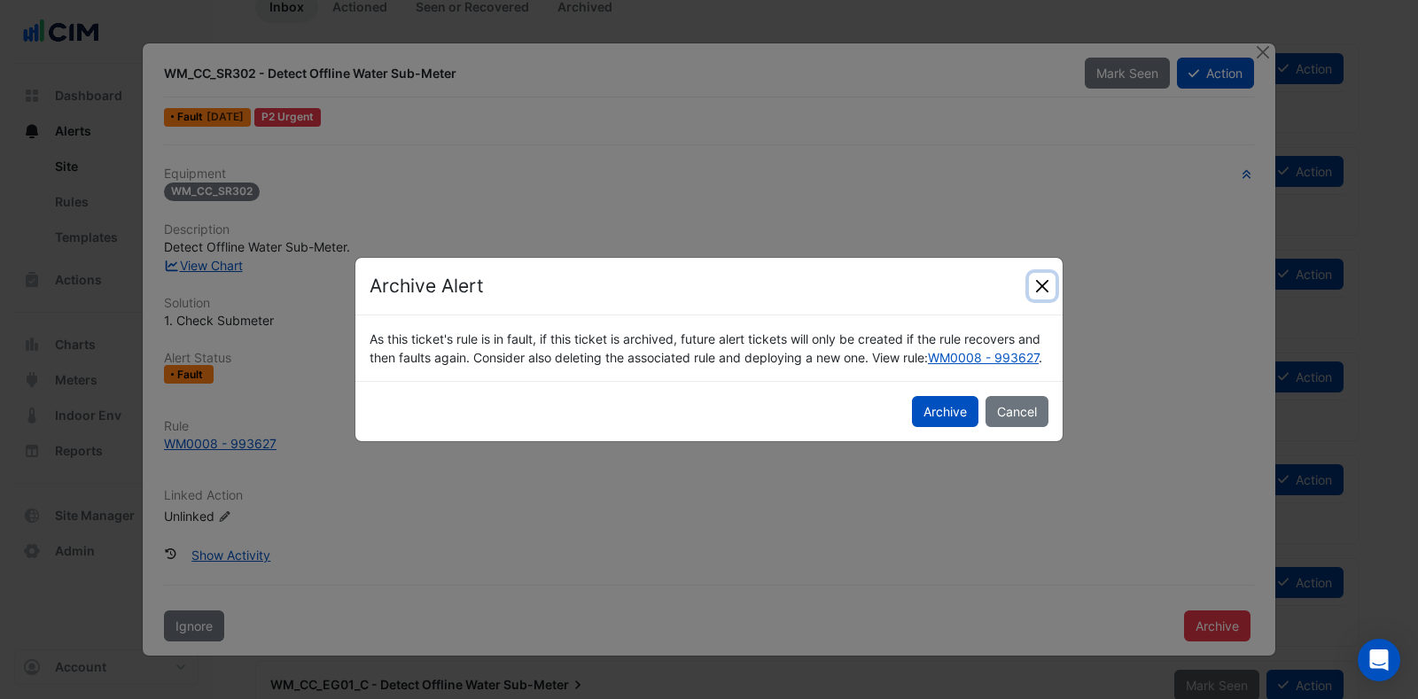
click at [1034, 273] on button "Close" at bounding box center [1042, 286] width 27 height 27
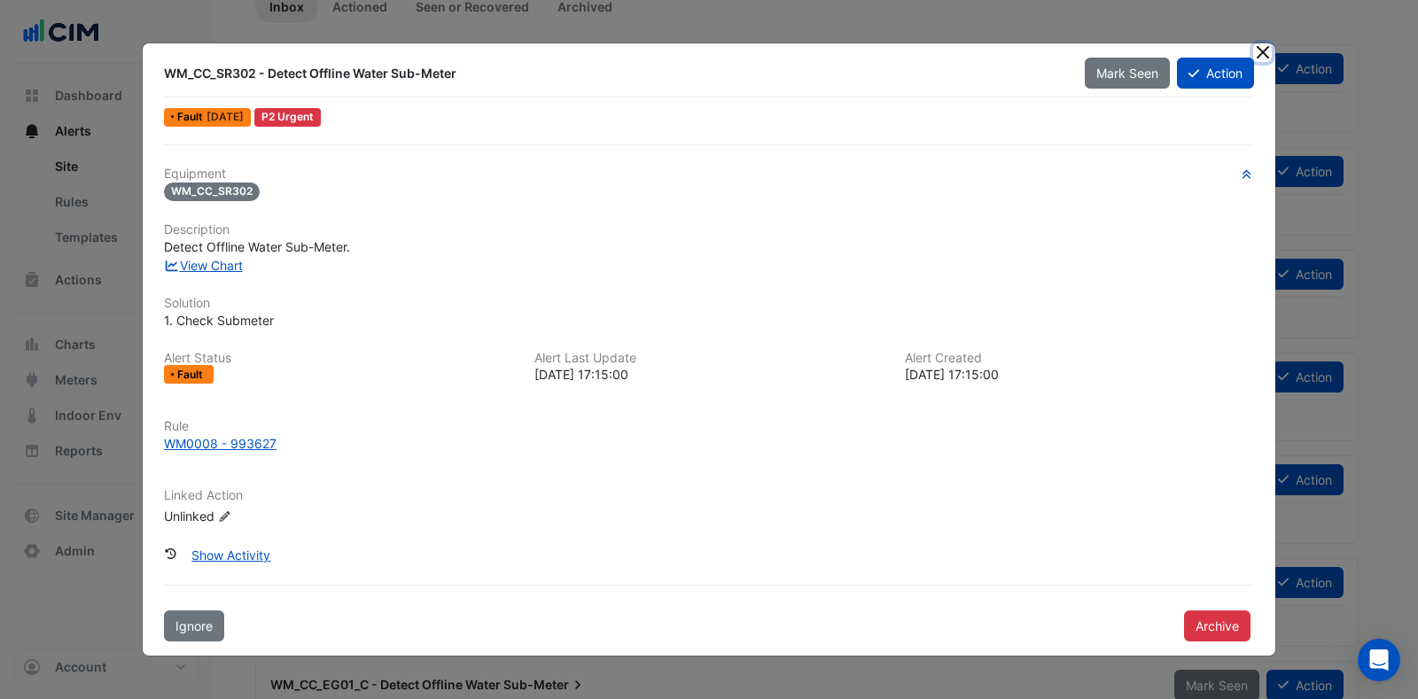
click at [1258, 47] on button "Close" at bounding box center [1262, 52] width 19 height 19
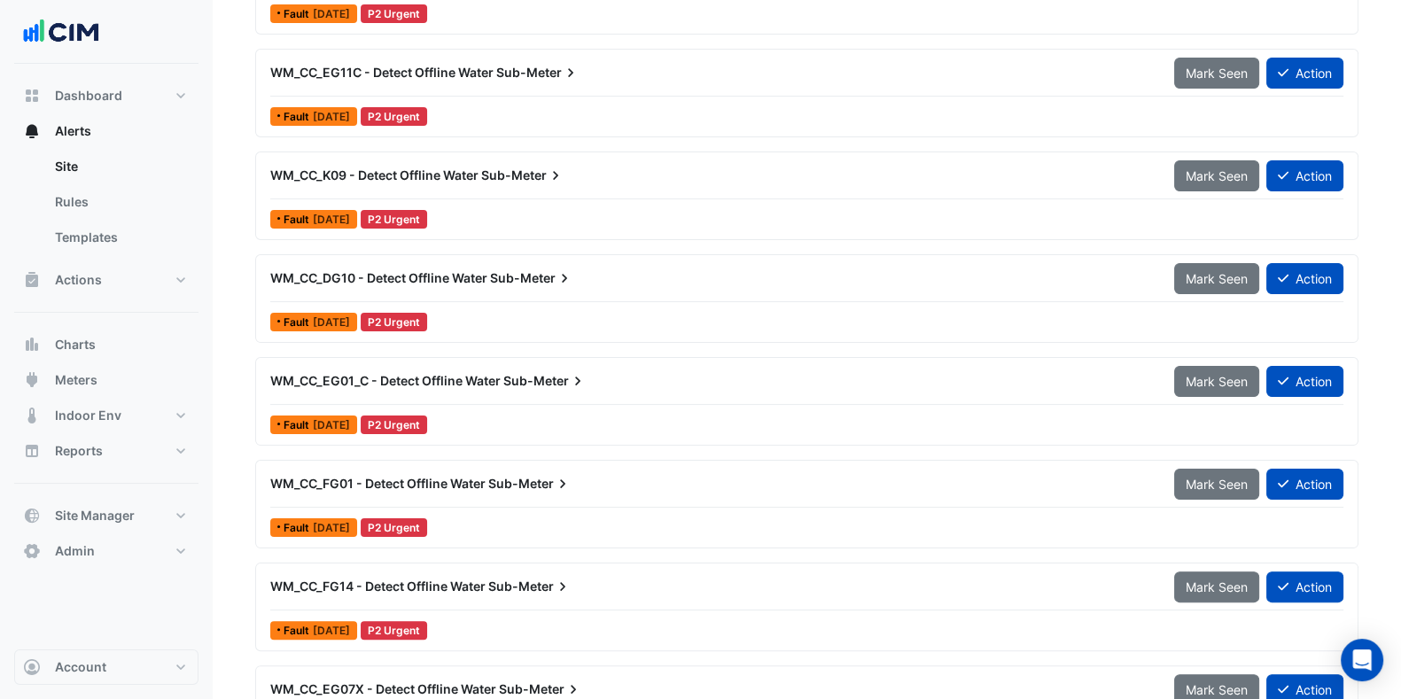
scroll to position [624, 0]
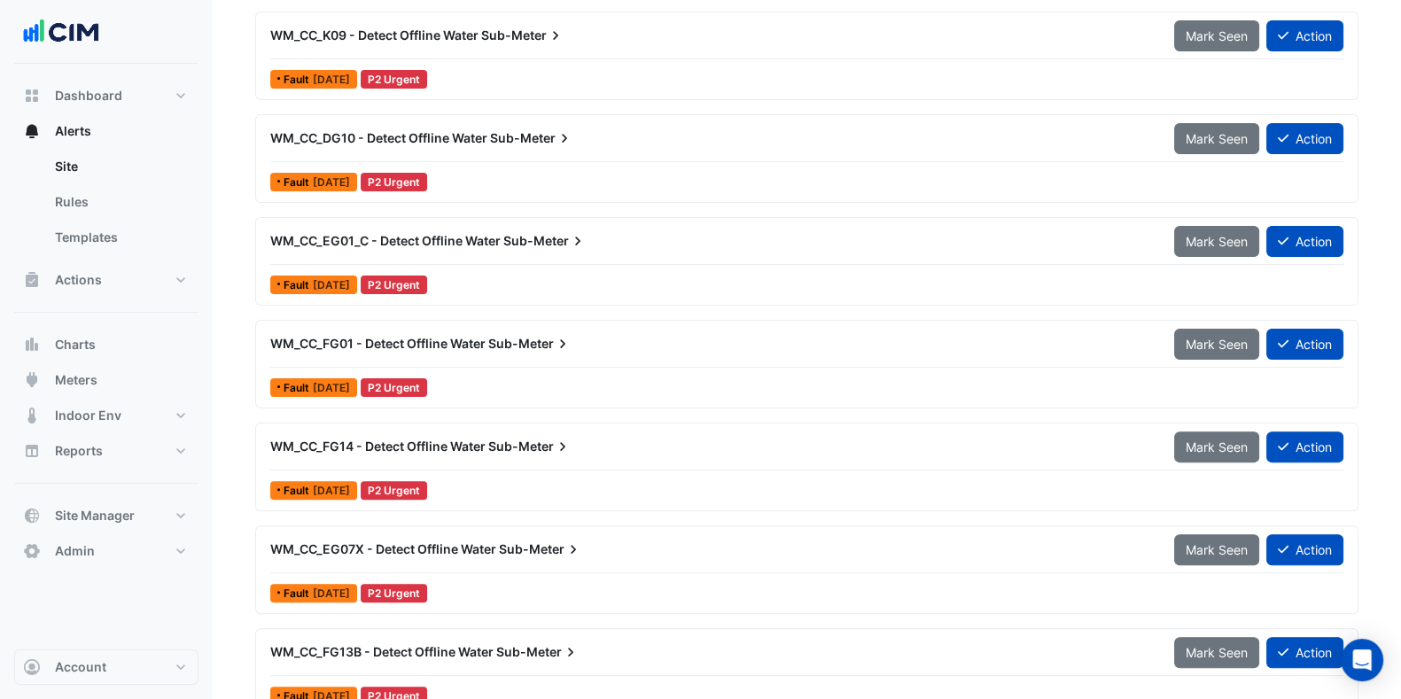
click at [472, 352] on div "WM_CC_FG01 - Detect Offline Water Sub-Meter" at bounding box center [712, 344] width 904 height 32
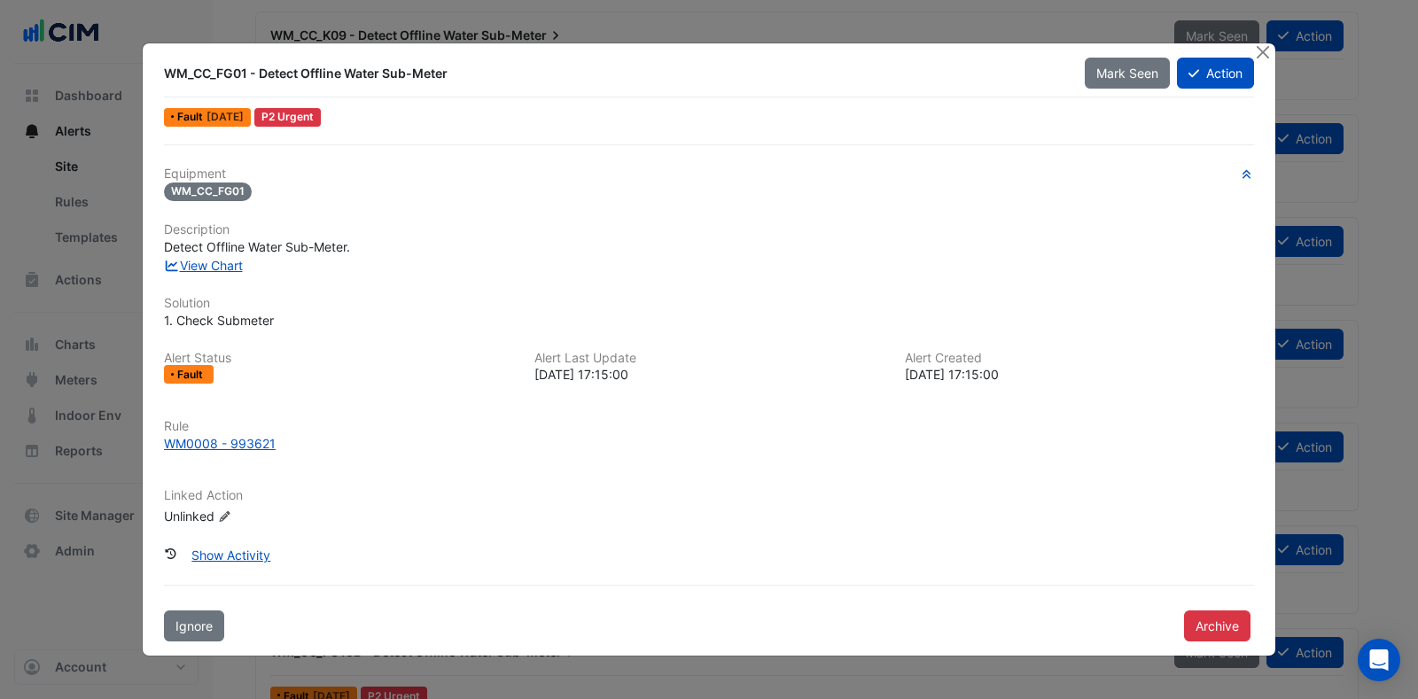
click at [230, 269] on link "View Chart" at bounding box center [203, 265] width 79 height 15
click at [1265, 51] on button "Close" at bounding box center [1262, 52] width 19 height 19
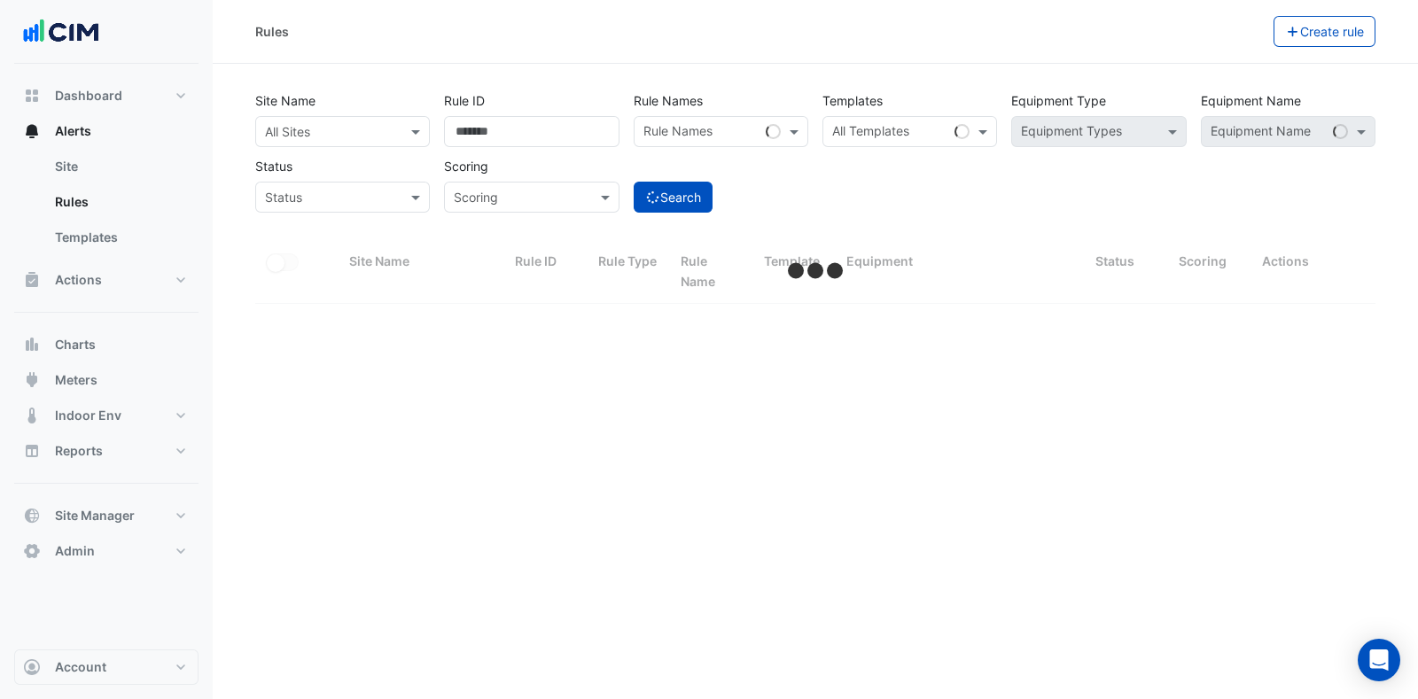
select select "***"
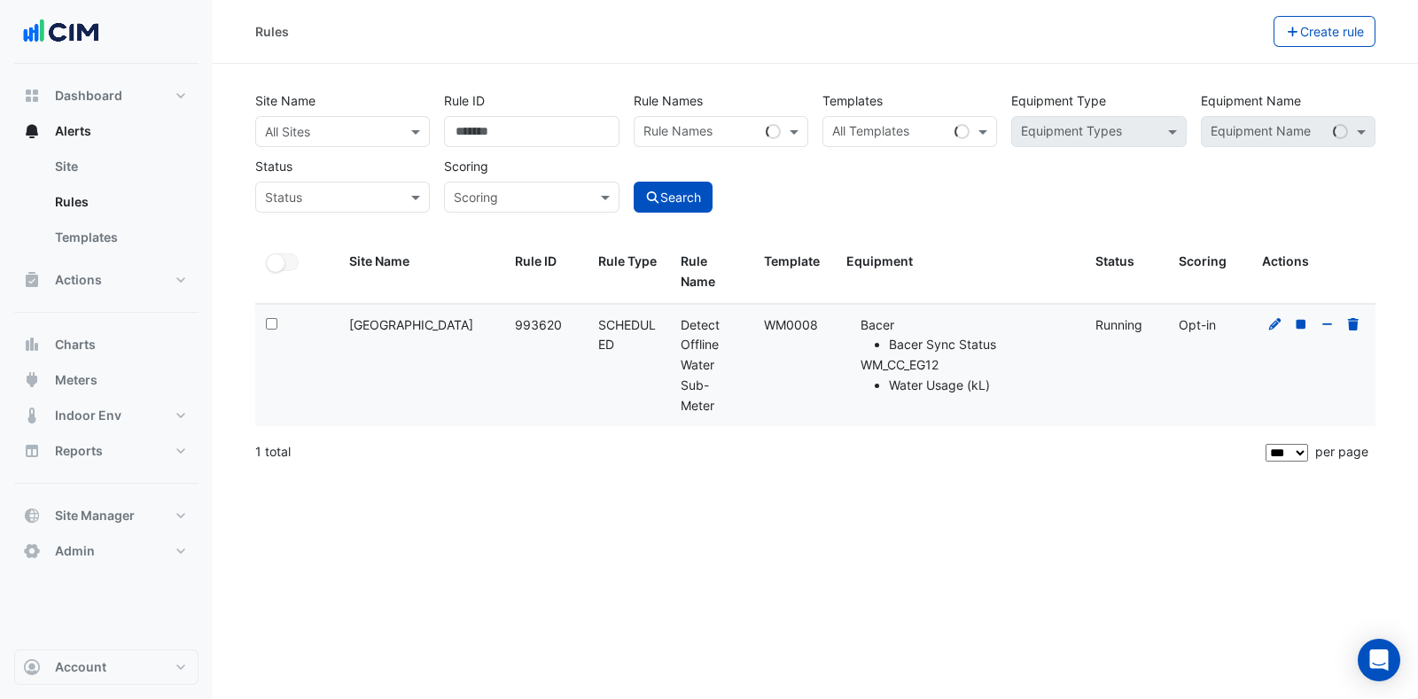
click at [1270, 330] on icon at bounding box center [1275, 324] width 12 height 12
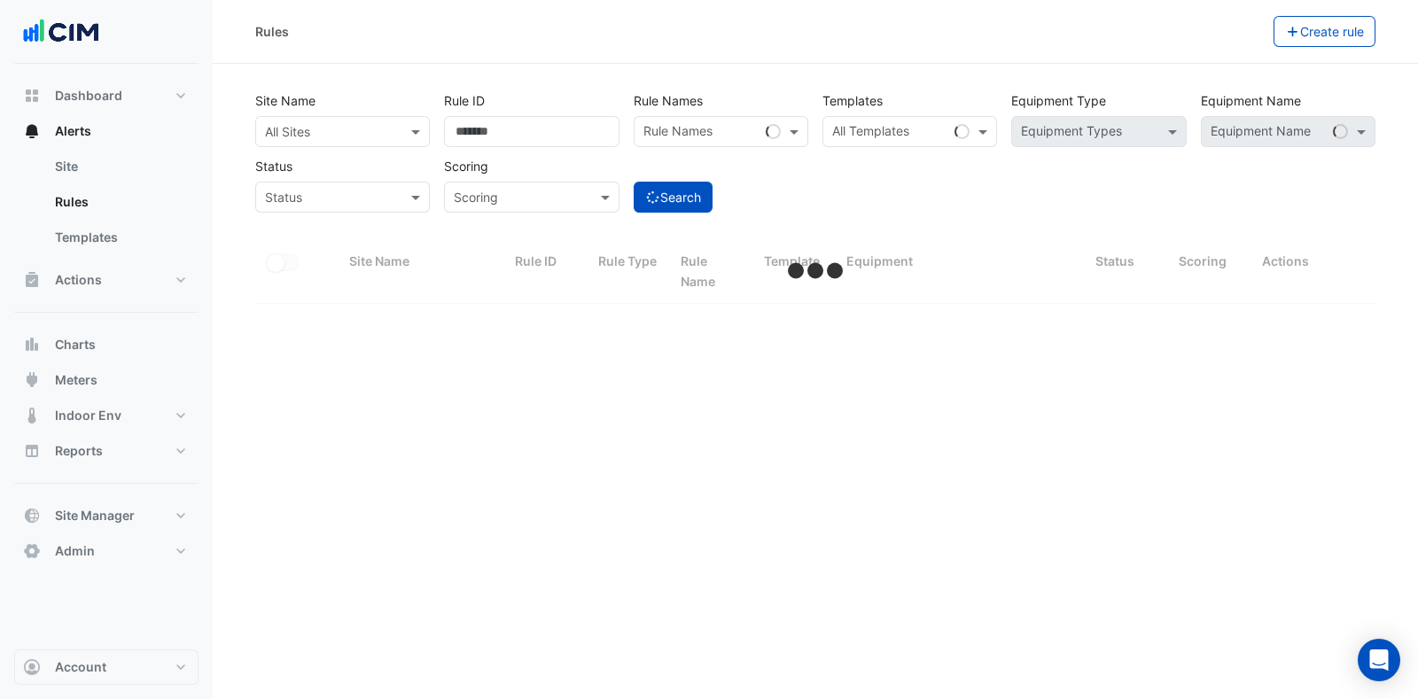
select select "***"
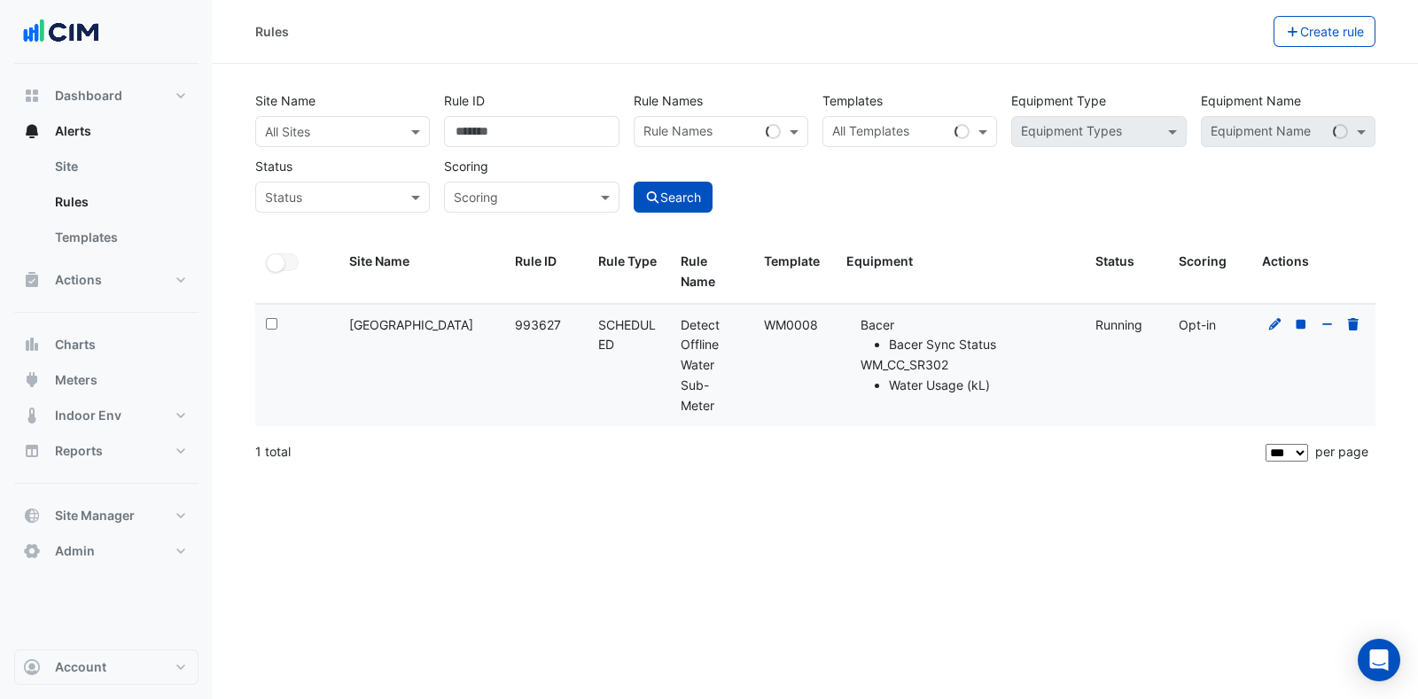
click at [1274, 322] on icon at bounding box center [1275, 324] width 12 height 12
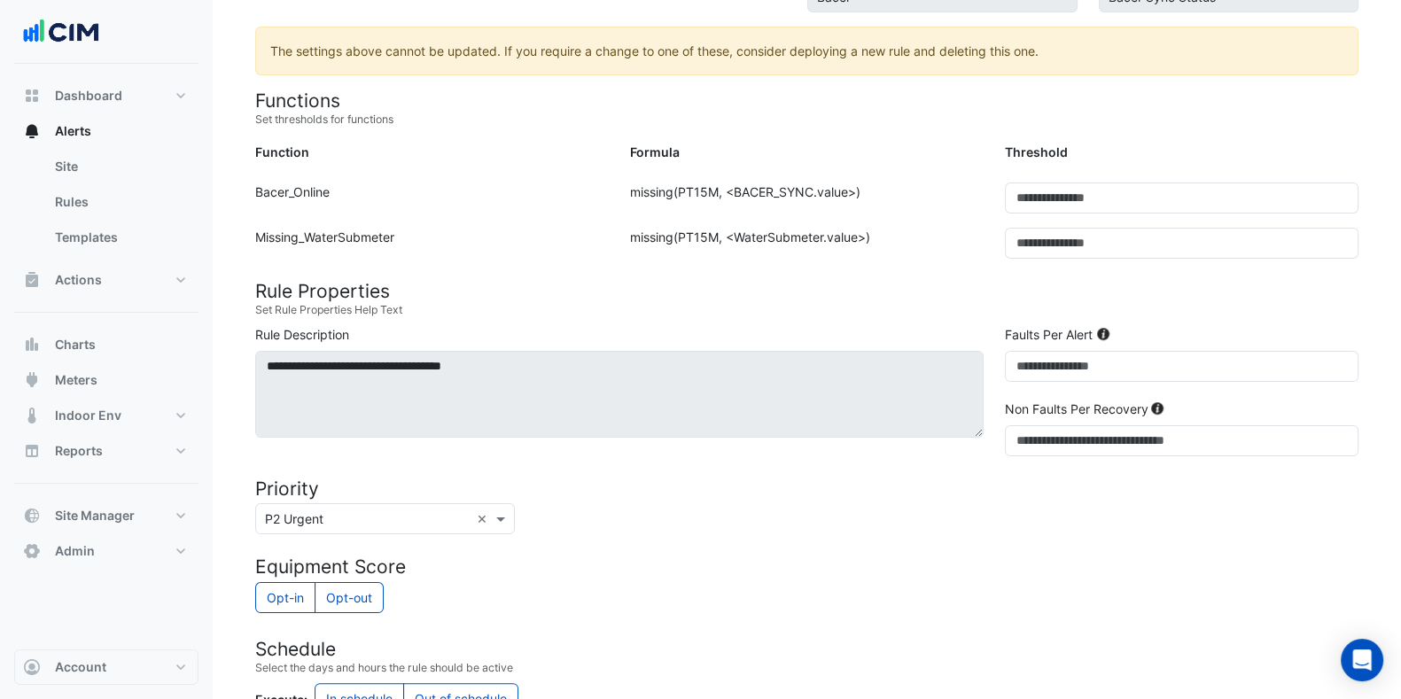
scroll to position [402, 0]
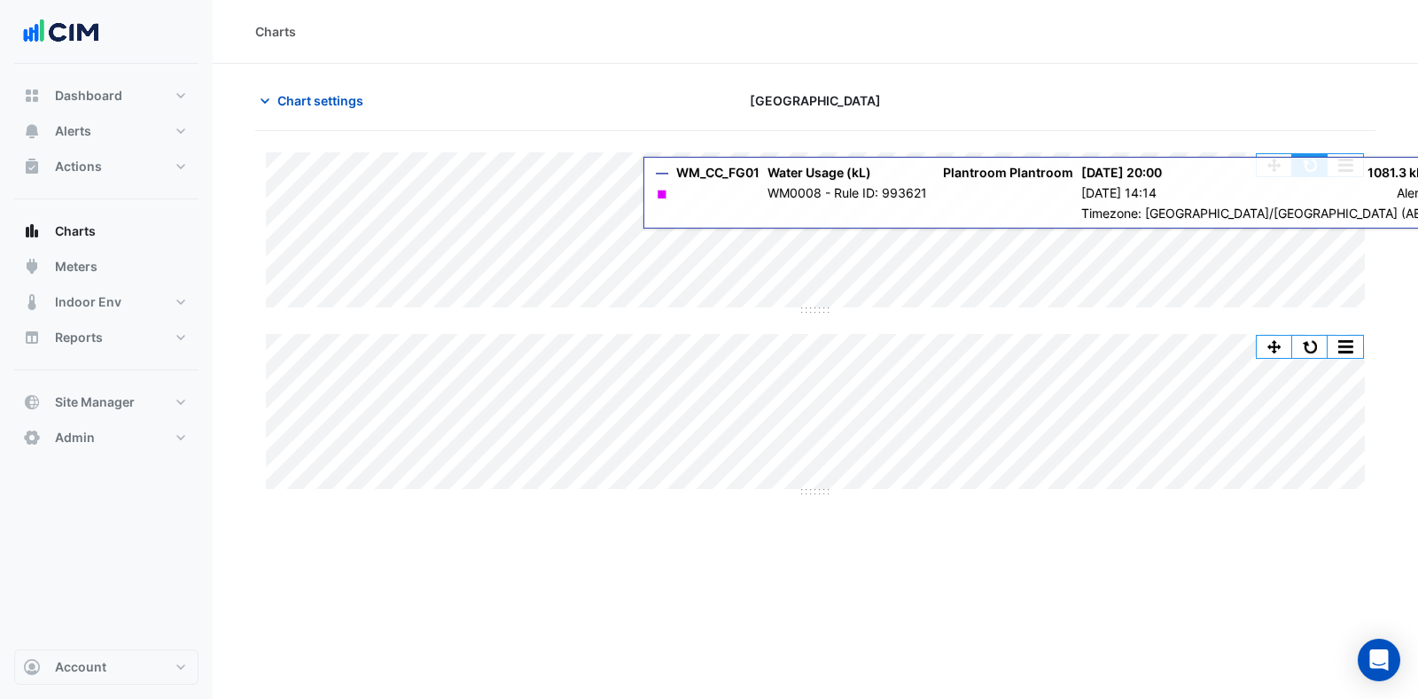
click at [1312, 162] on button "button" at bounding box center [1309, 165] width 35 height 22
